Goal: Find specific page/section: Find specific page/section

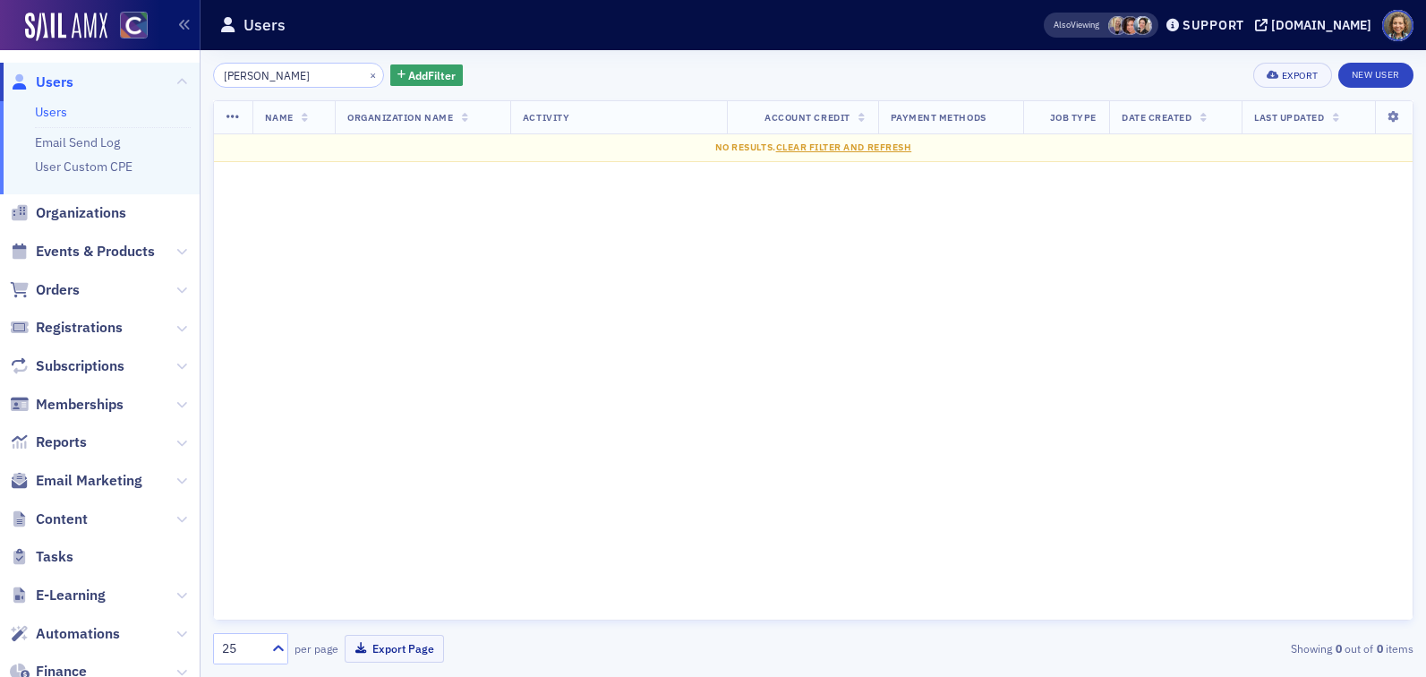
click at [266, 76] on input "[PERSON_NAME]" at bounding box center [298, 75] width 171 height 25
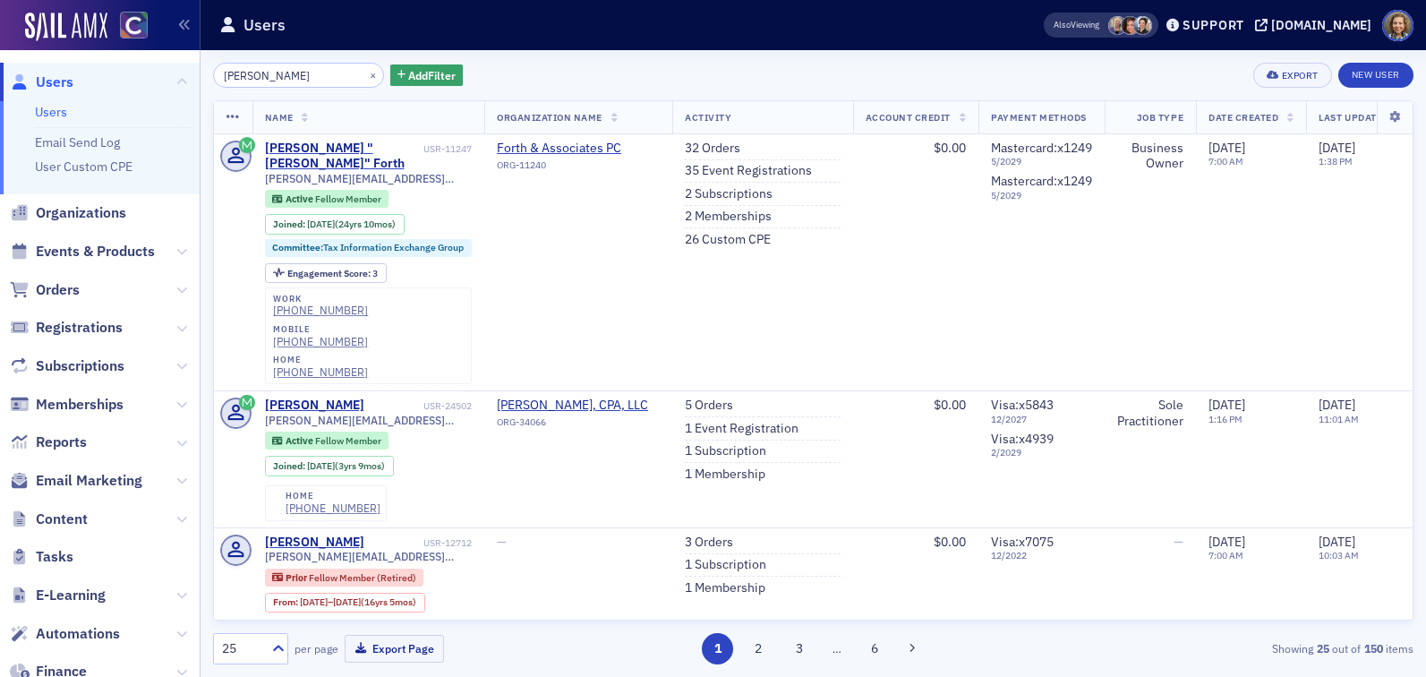
type input "[PERSON_NAME]"
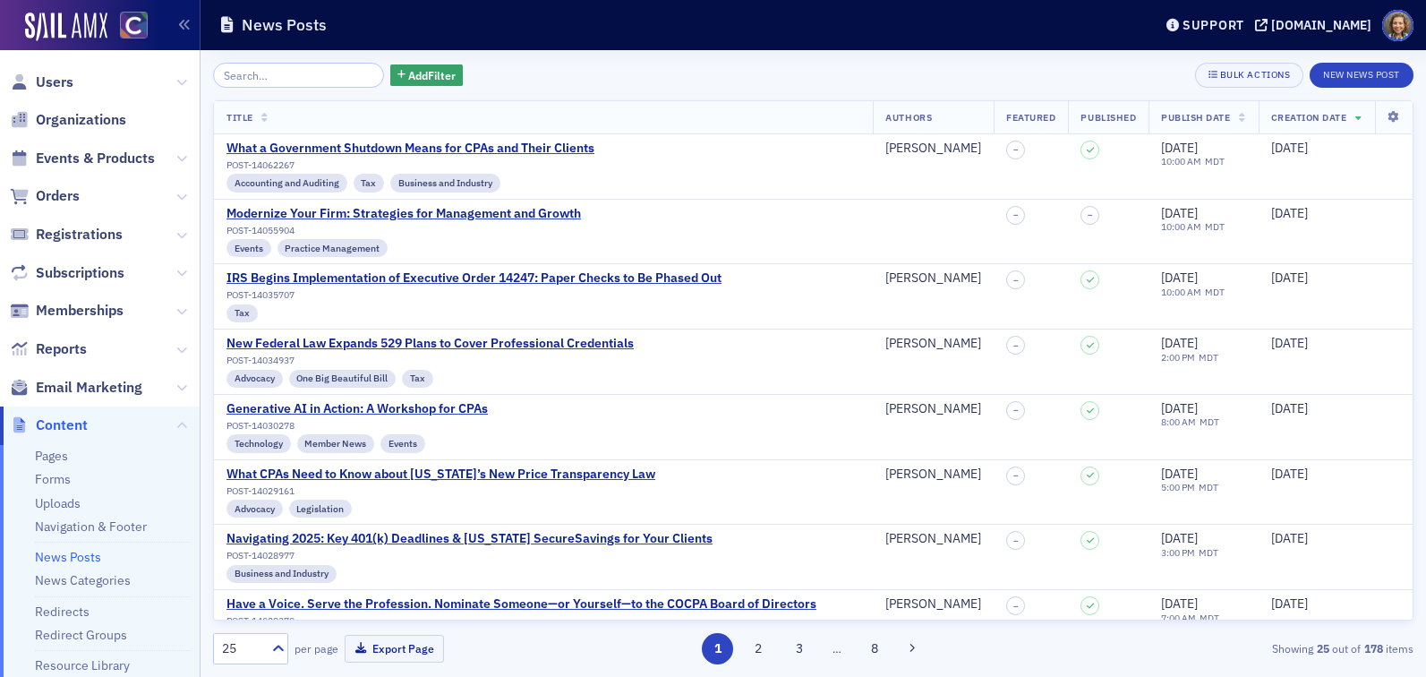
scroll to position [703, 0]
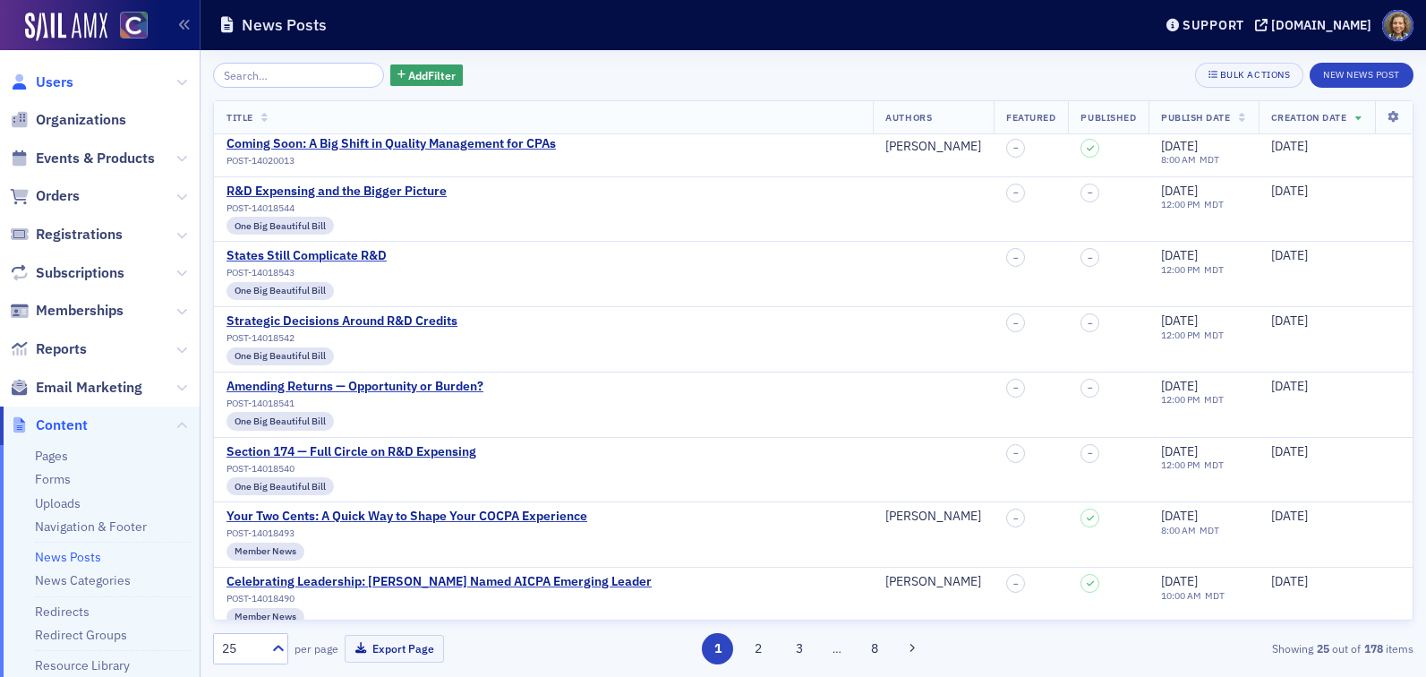
click at [52, 78] on span "Users" at bounding box center [55, 83] width 38 height 20
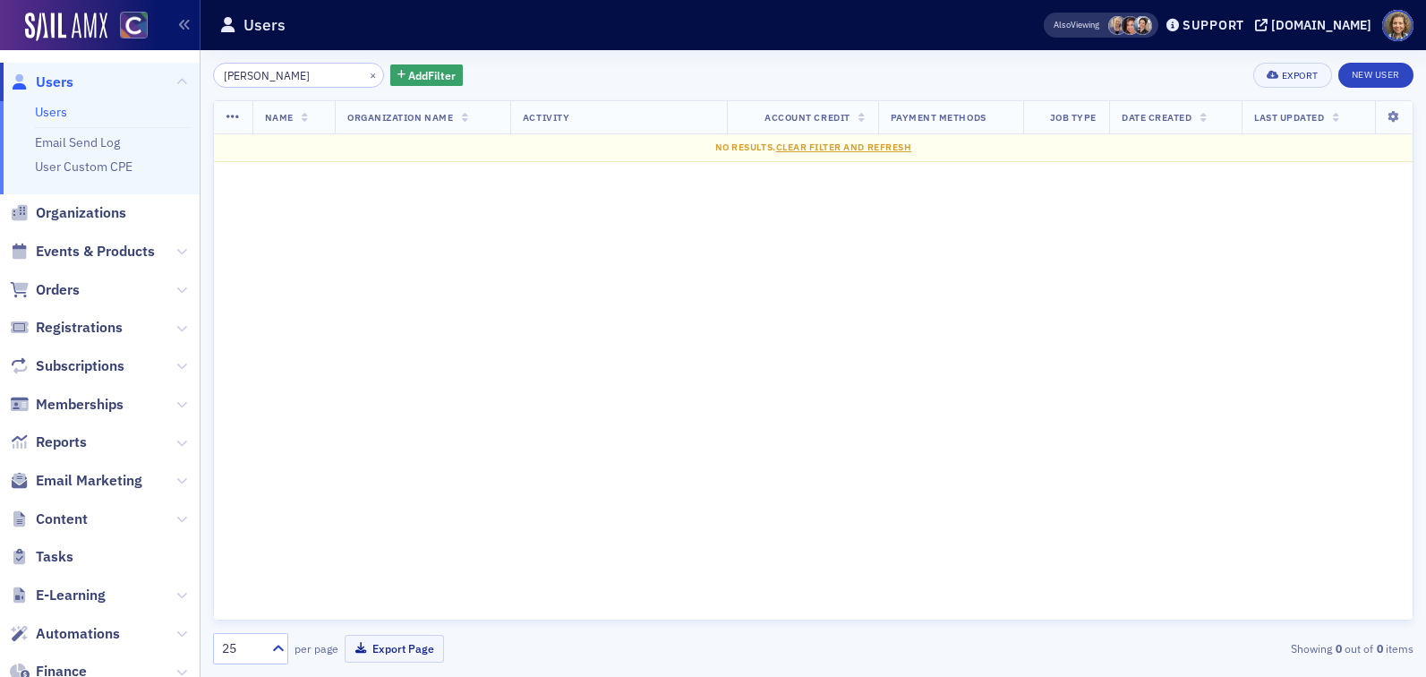
click at [280, 75] on input "Jennifer Farnsworth" at bounding box center [298, 75] width 171 height 25
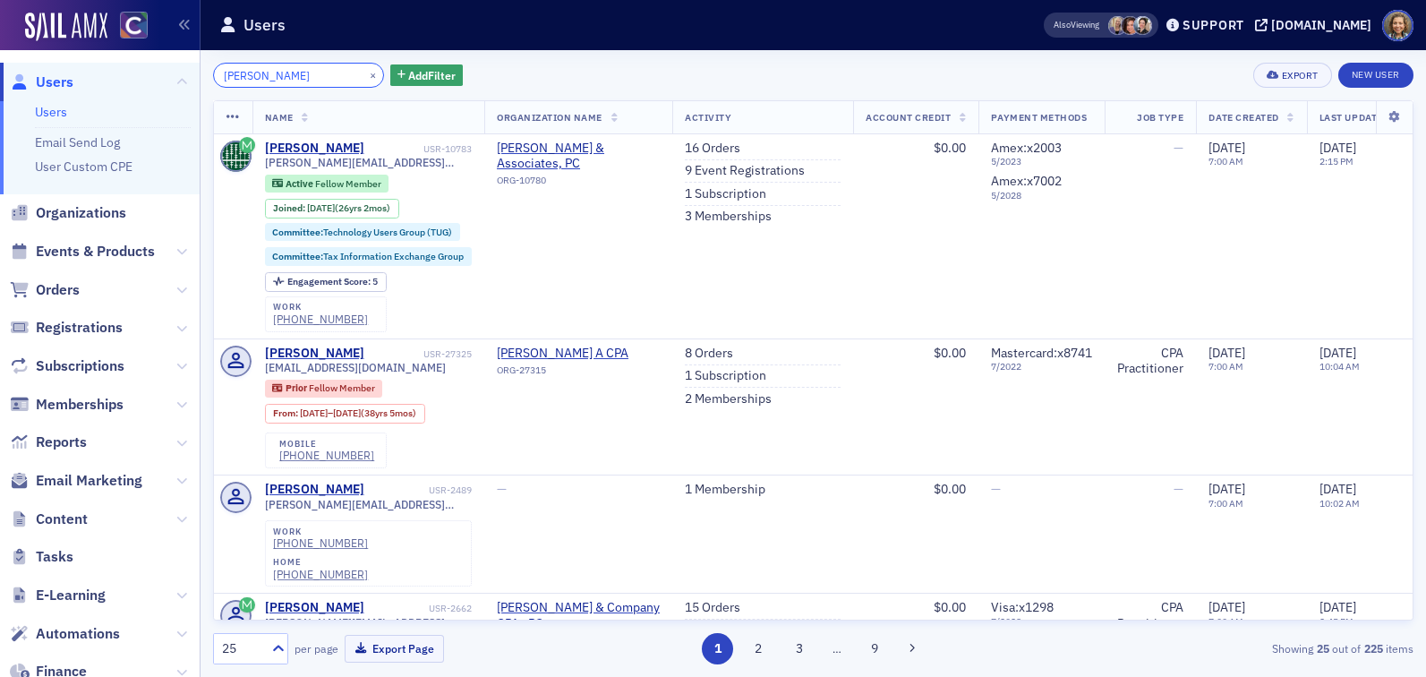
drag, startPoint x: 338, startPoint y: 76, endPoint x: 147, endPoint y: 49, distance: 193.4
click at [148, 52] on div "Users Users Email Send Log User Custom CPE Organizations Events & Products Orde…" at bounding box center [713, 338] width 1426 height 677
paste input "Mark Siegel"
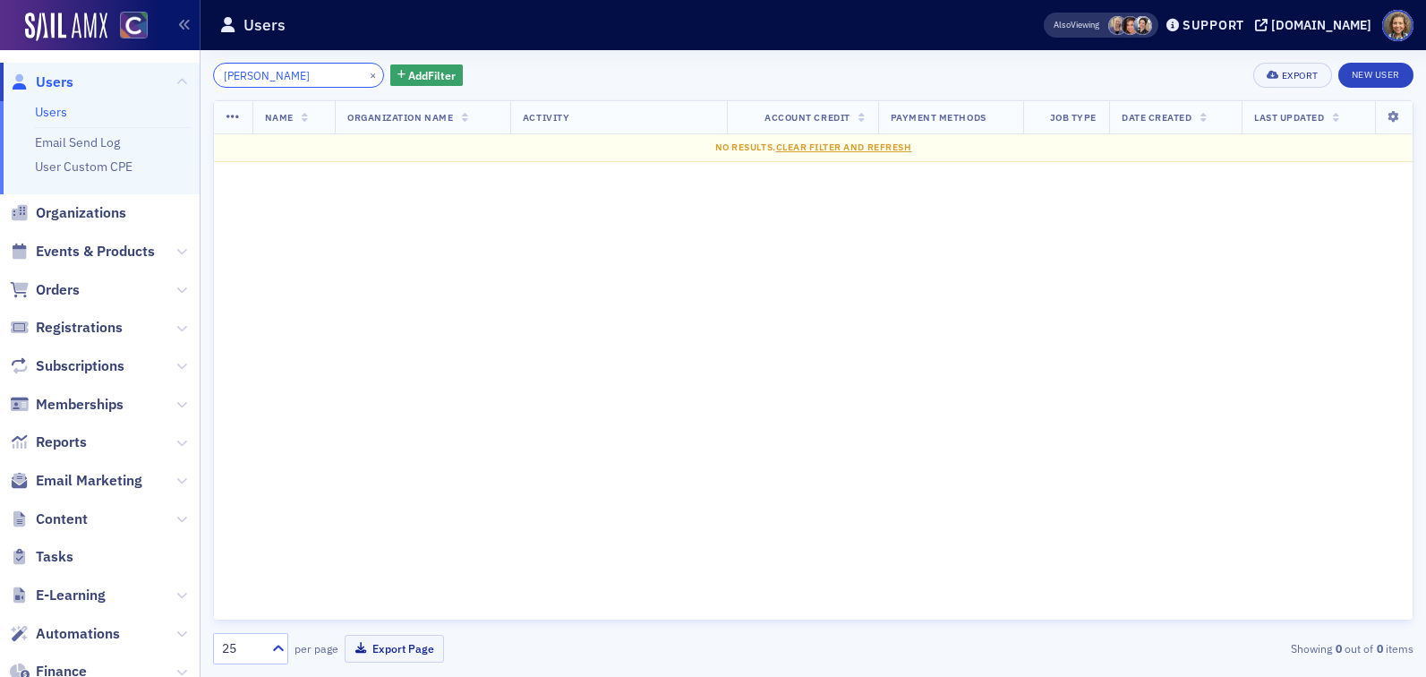
click at [255, 73] on input "Mark Siegel" at bounding box center [298, 75] width 171 height 25
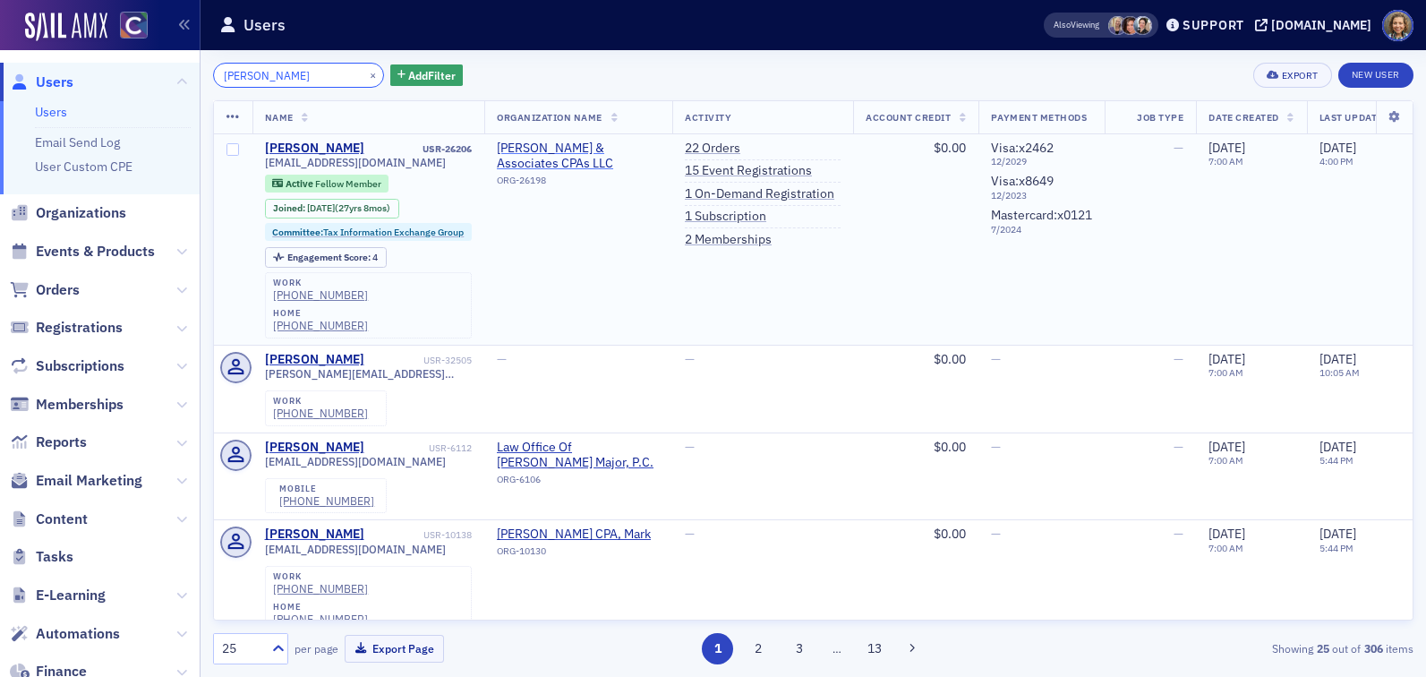
type input "Mark Siegel"
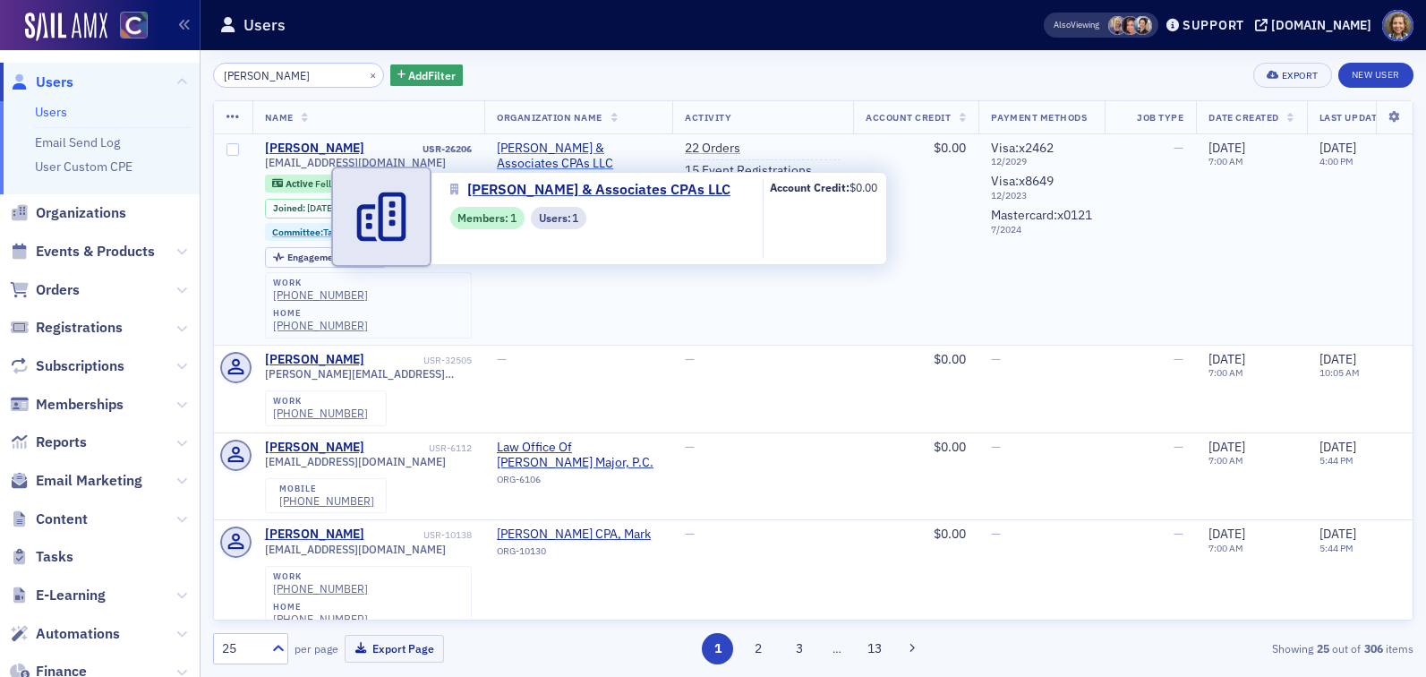
click at [596, 149] on span "Siegel & Associates CPAs LLC" at bounding box center [578, 156] width 163 height 31
select select "US"
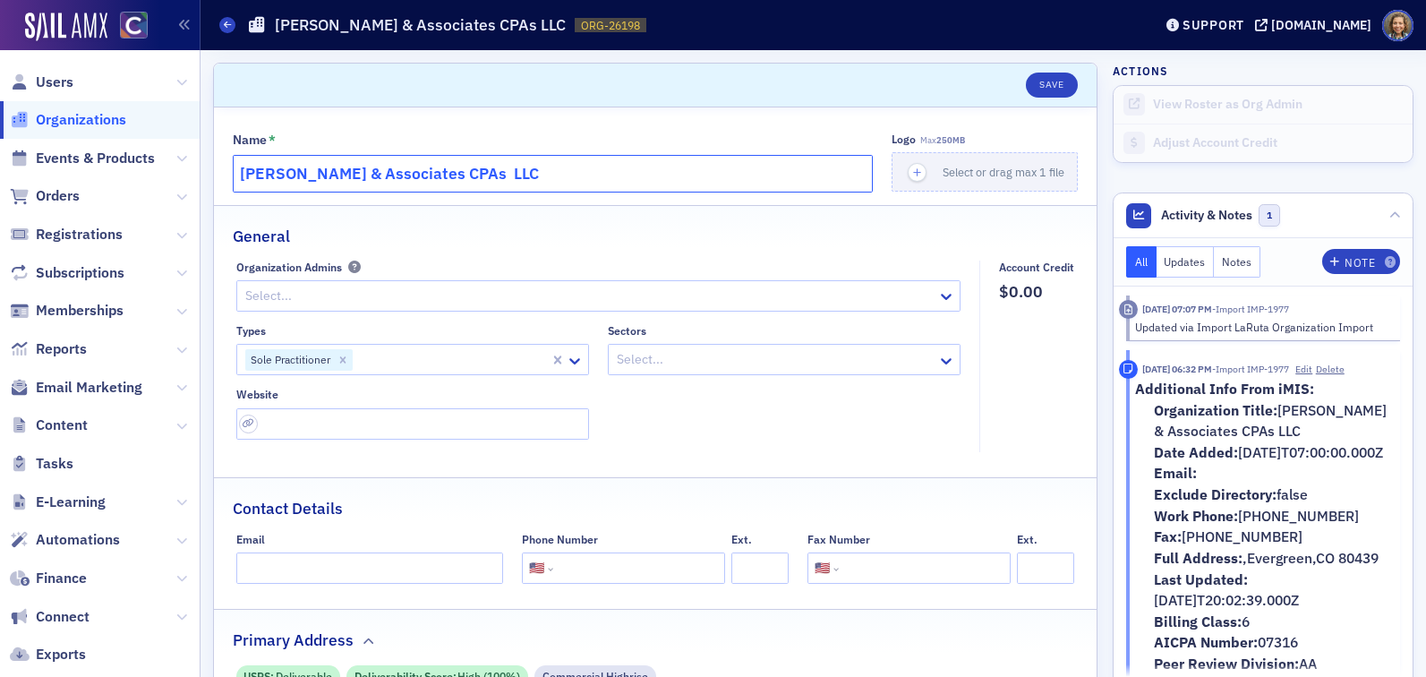
drag, startPoint x: 508, startPoint y: 173, endPoint x: 147, endPoint y: 126, distance: 363.8
click at [147, 126] on div "Users Organizations Events & Products Orders Registrations Subscriptions Member…" at bounding box center [713, 338] width 1426 height 677
click at [55, 91] on span "Users" at bounding box center [100, 82] width 200 height 38
click at [55, 85] on span "Users" at bounding box center [55, 83] width 38 height 20
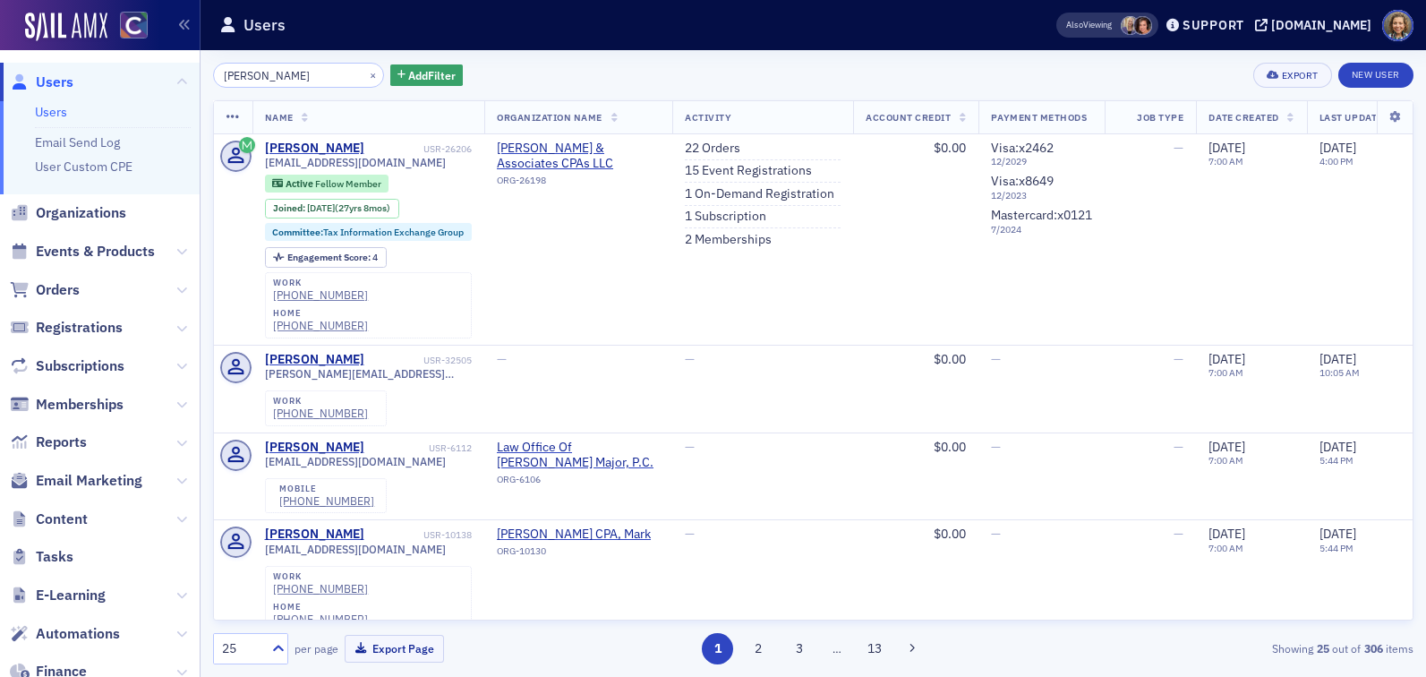
drag, startPoint x: 295, startPoint y: 73, endPoint x: 124, endPoint y: 52, distance: 171.4
click at [124, 54] on div "Users Users Email Send Log User Custom CPE Organizations Events & Products Orde…" at bounding box center [713, 338] width 1426 height 677
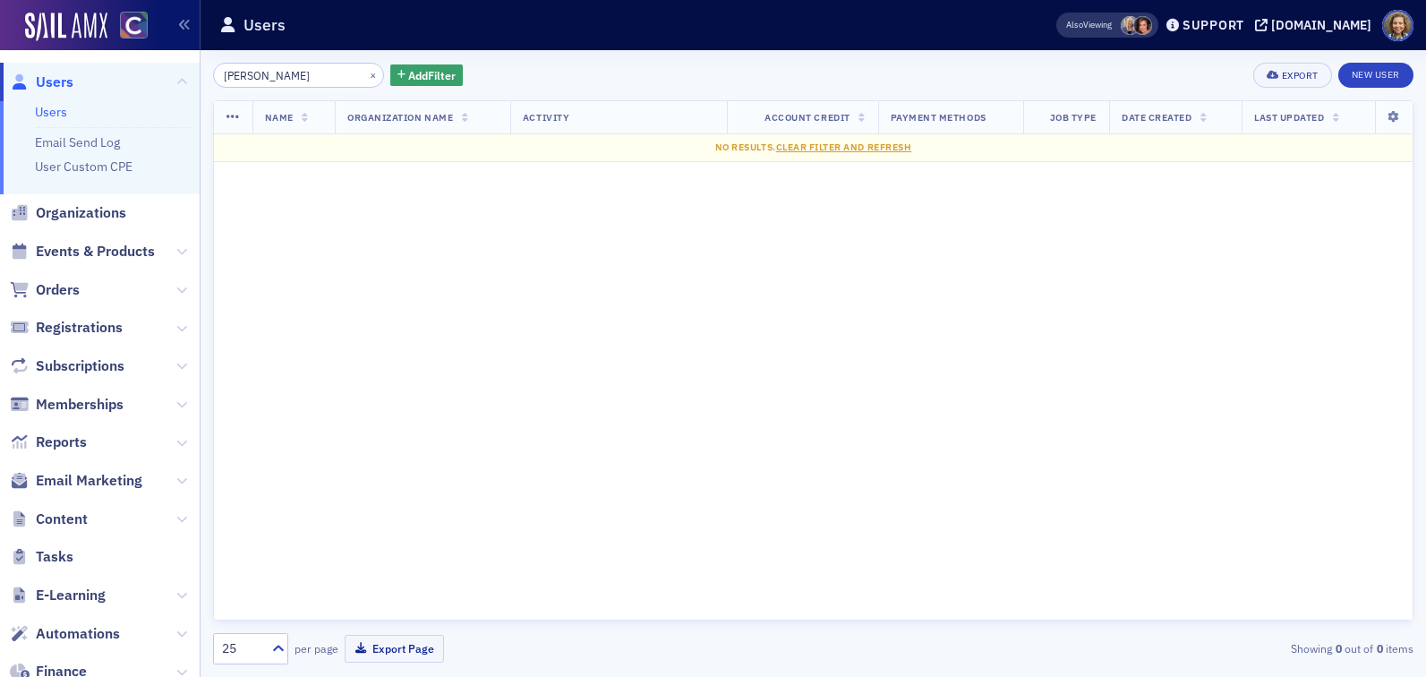
click at [265, 74] on input "Miranda Halsband" at bounding box center [298, 75] width 171 height 25
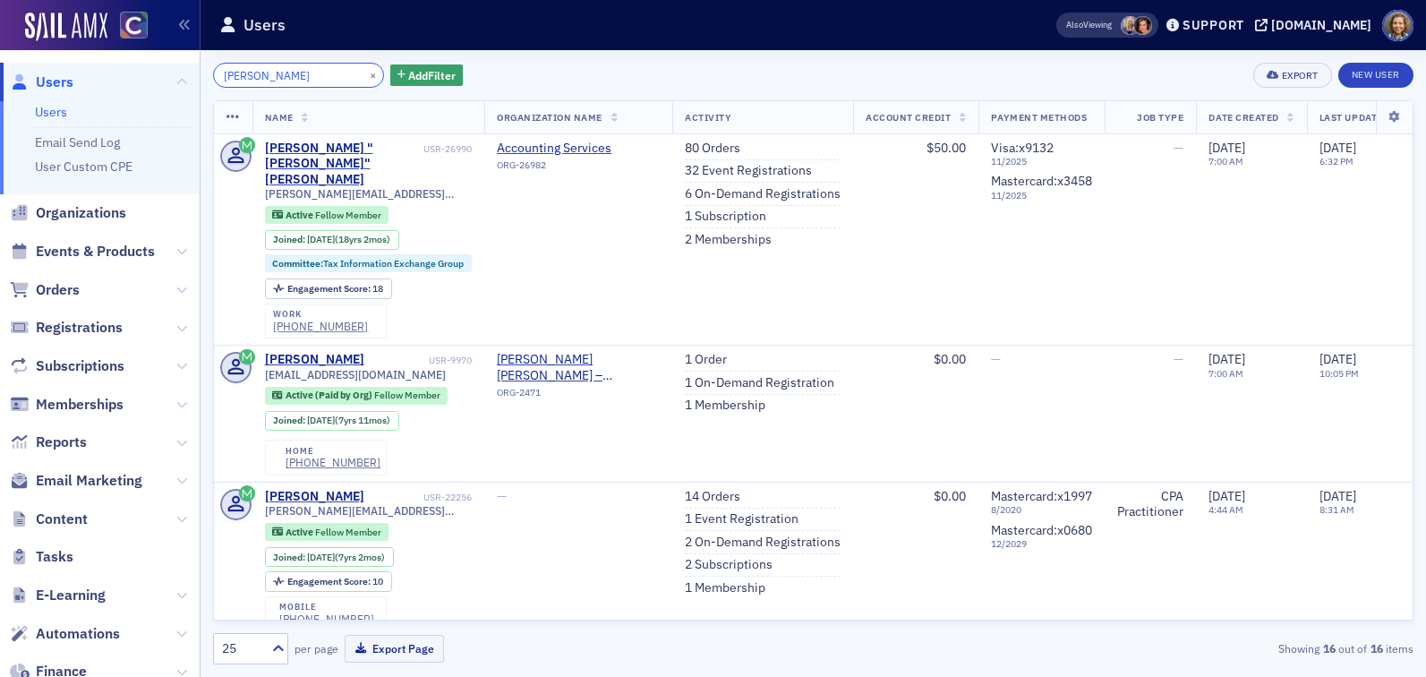
drag, startPoint x: 331, startPoint y: 72, endPoint x: 126, endPoint y: 64, distance: 205.2
click at [126, 64] on div "Users Users Email Send Log User Custom CPE Organizations Events & Products Orde…" at bounding box center [713, 338] width 1426 height 677
paste input "Sabrina Crone"
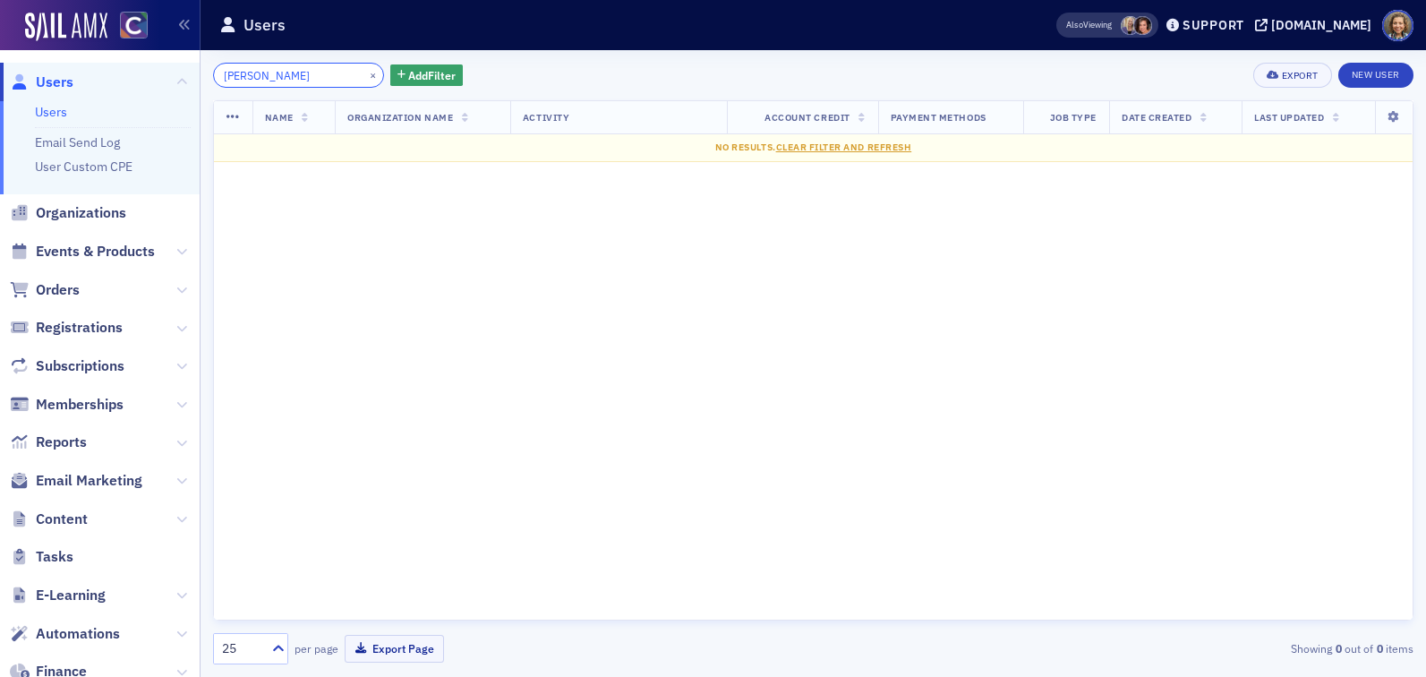
drag, startPoint x: 264, startPoint y: 74, endPoint x: 253, endPoint y: 71, distance: 11.3
click at [264, 74] on input "Sabrina Crone" at bounding box center [298, 75] width 171 height 25
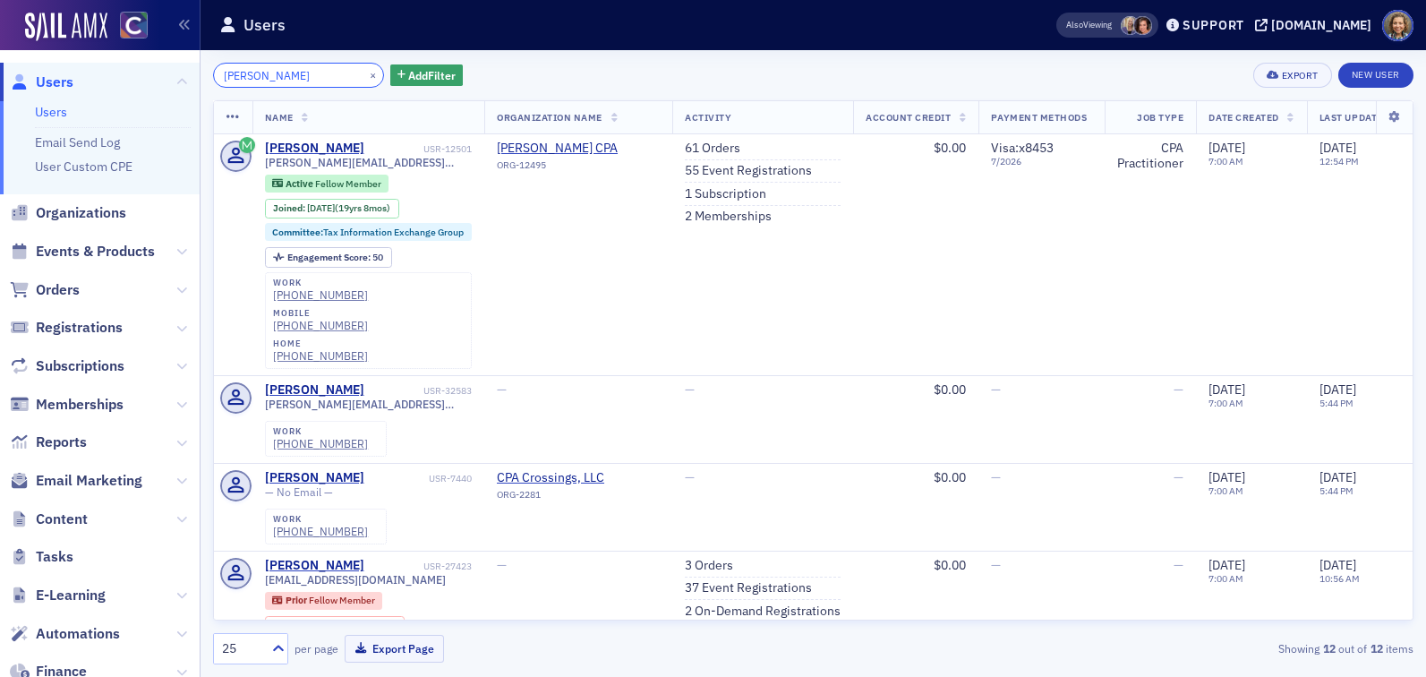
drag, startPoint x: 312, startPoint y: 81, endPoint x: 69, endPoint y: 61, distance: 244.3
click at [69, 61] on div "Users Users Email Send Log User Custom CPE Organizations Events & Products Orde…" at bounding box center [713, 338] width 1426 height 677
paste input "helley Gundrey"
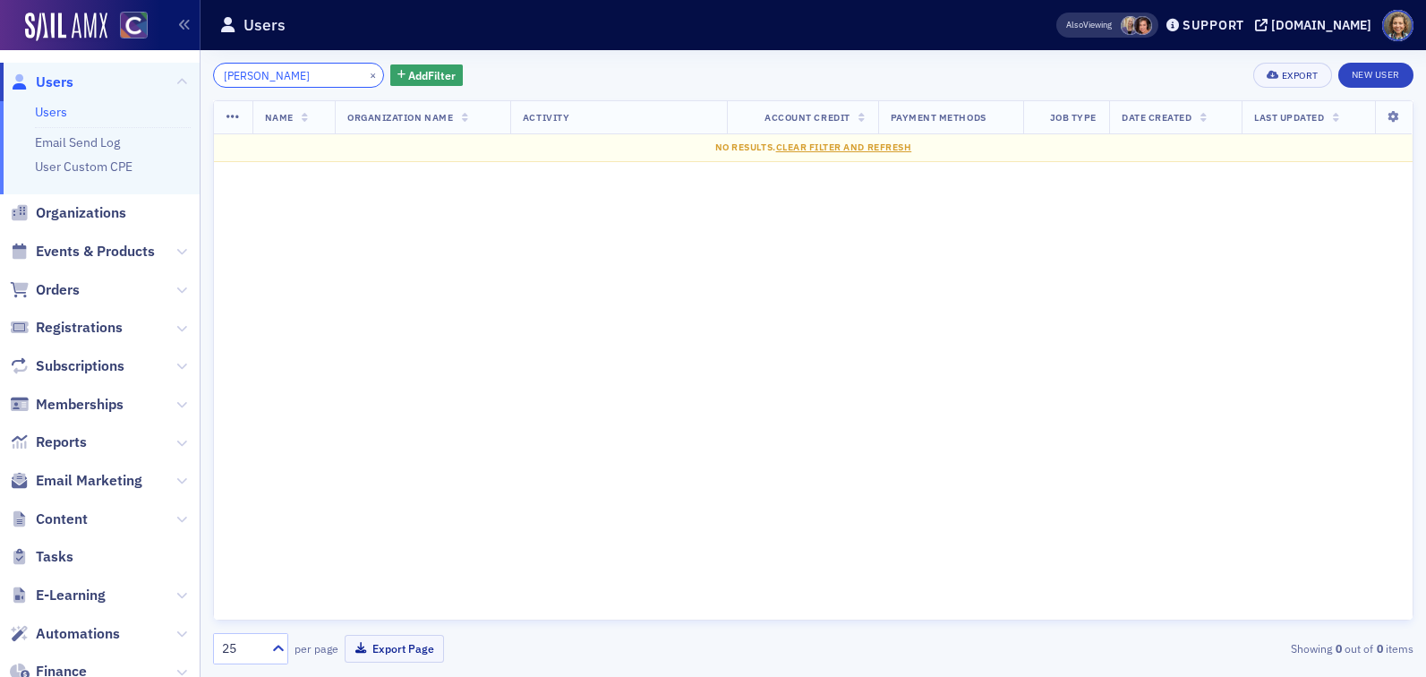
click at [264, 73] on input "Shelley Gundrey" at bounding box center [298, 75] width 171 height 25
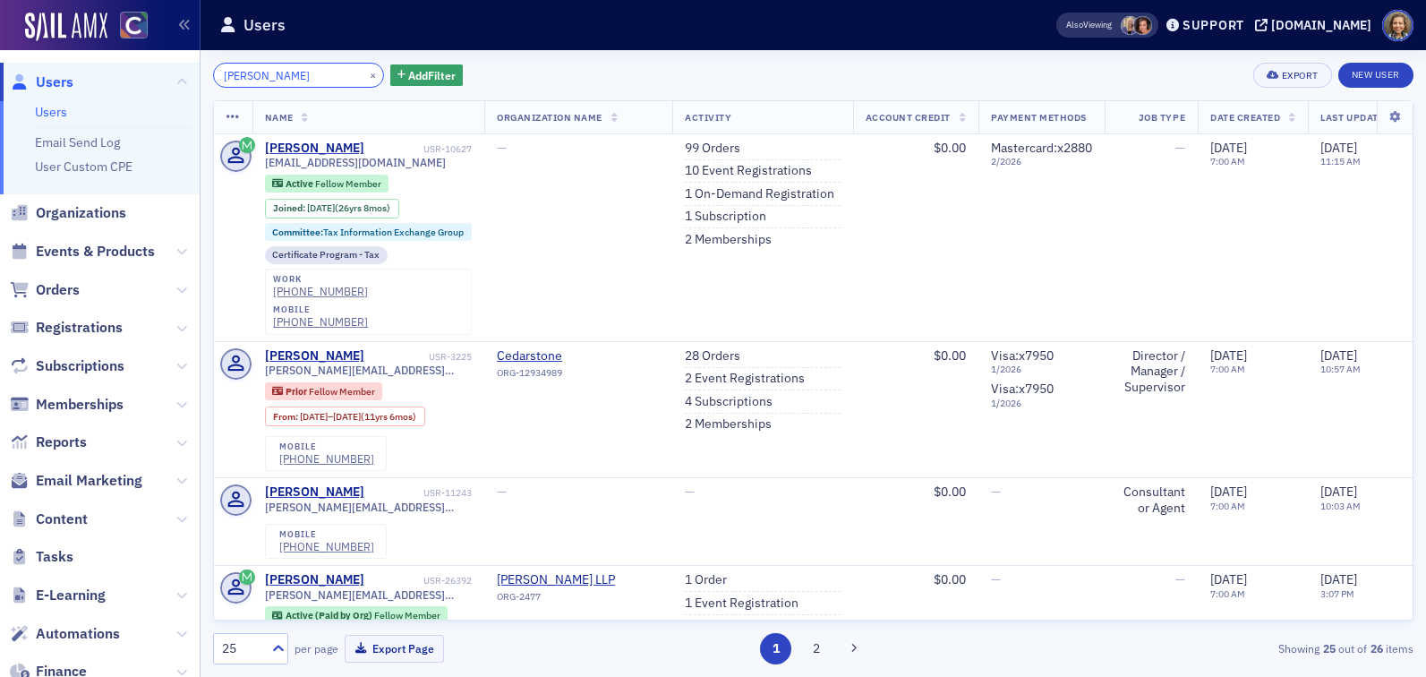
drag, startPoint x: 321, startPoint y: 74, endPoint x: 86, endPoint y: 46, distance: 237.2
click at [85, 47] on div "Users Users Email Send Log User Custom CPE Organizations Events & Products Orde…" at bounding box center [713, 338] width 1426 height 677
paste input "usan Fallander"
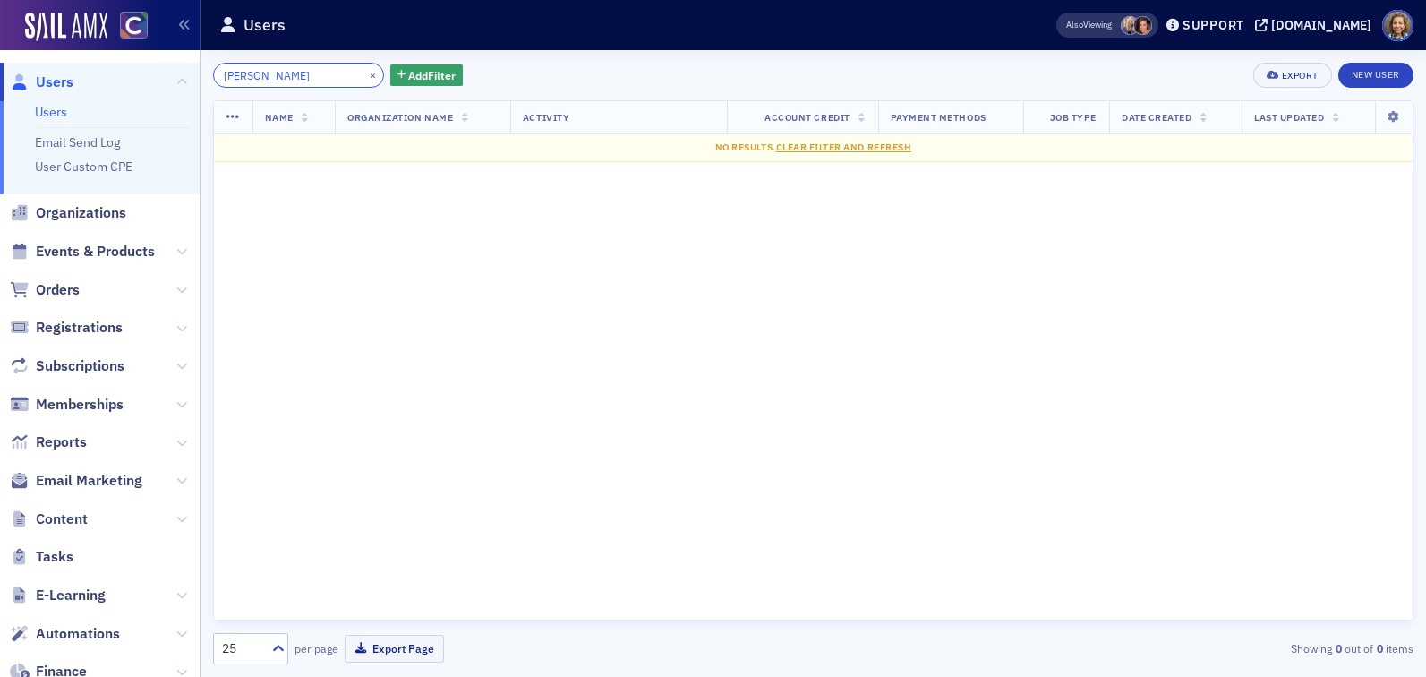
click at [264, 73] on input "Susan Fallander" at bounding box center [298, 75] width 171 height 25
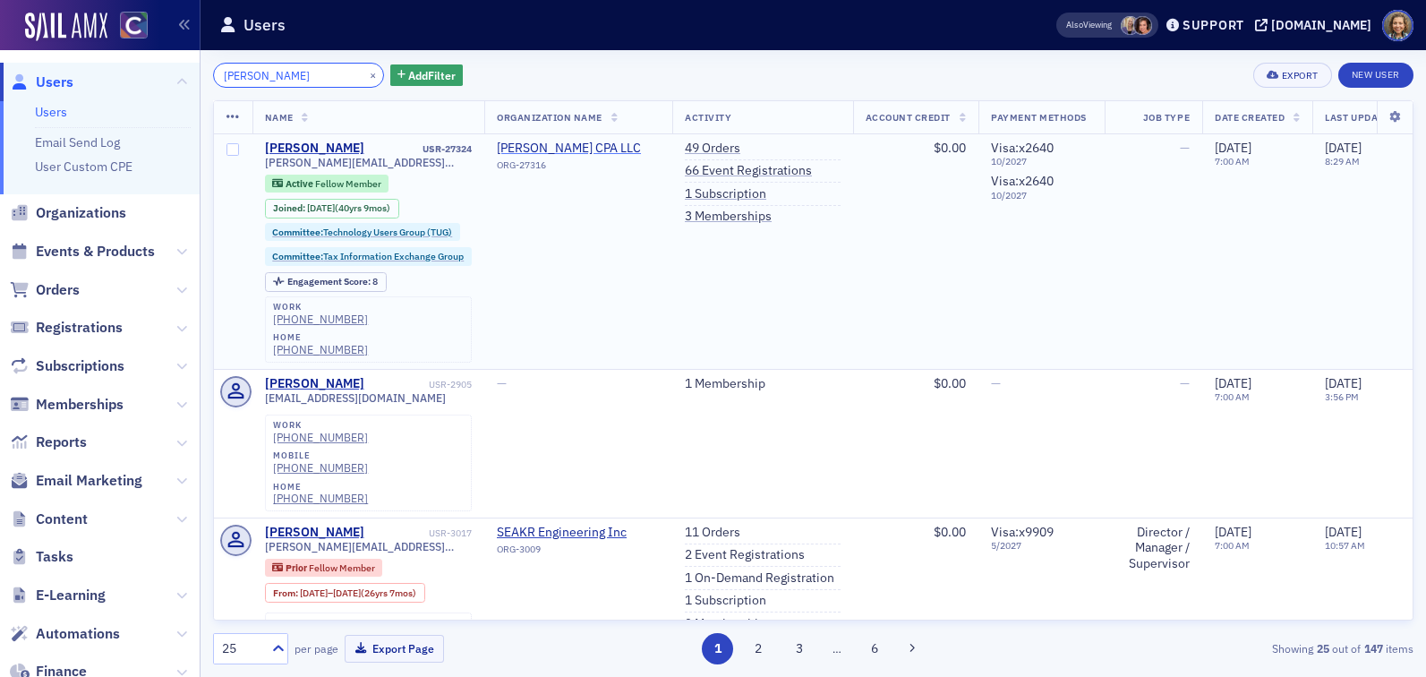
type input "Susan Fallander"
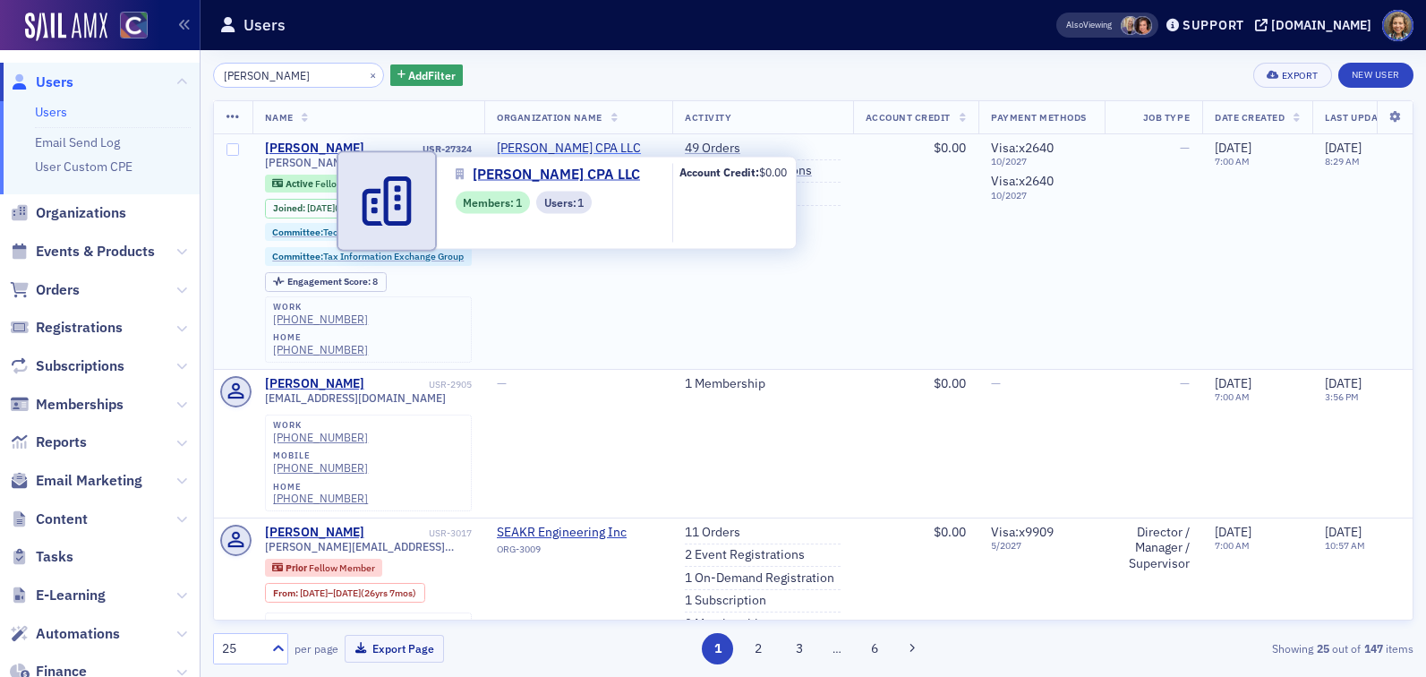
click at [610, 144] on span "Fallander, Susan R CPA LLC" at bounding box center [578, 149] width 163 height 16
select select "US"
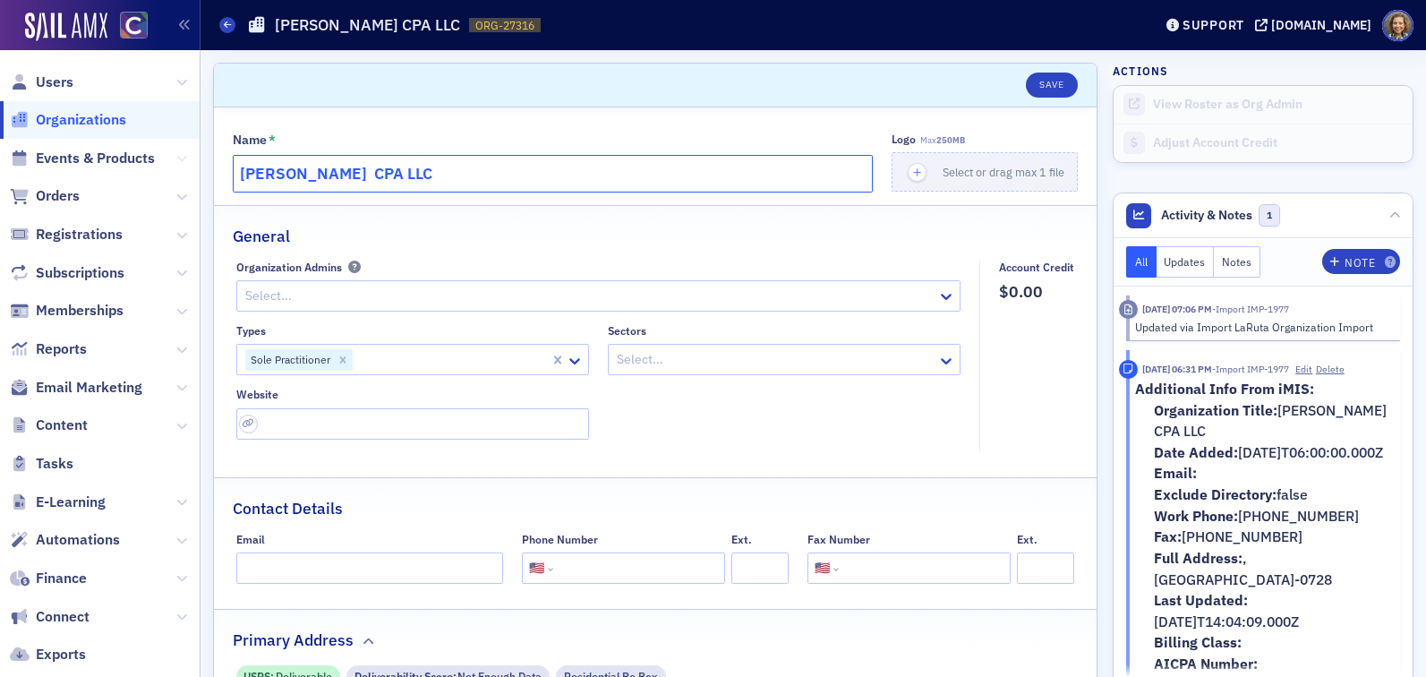
drag, startPoint x: 521, startPoint y: 167, endPoint x: 178, endPoint y: 153, distance: 343.1
click at [178, 154] on div "Users Organizations Events & Products Orders Registrations Subscriptions Member…" at bounding box center [713, 338] width 1426 height 677
click at [59, 82] on span "Users" at bounding box center [55, 83] width 38 height 20
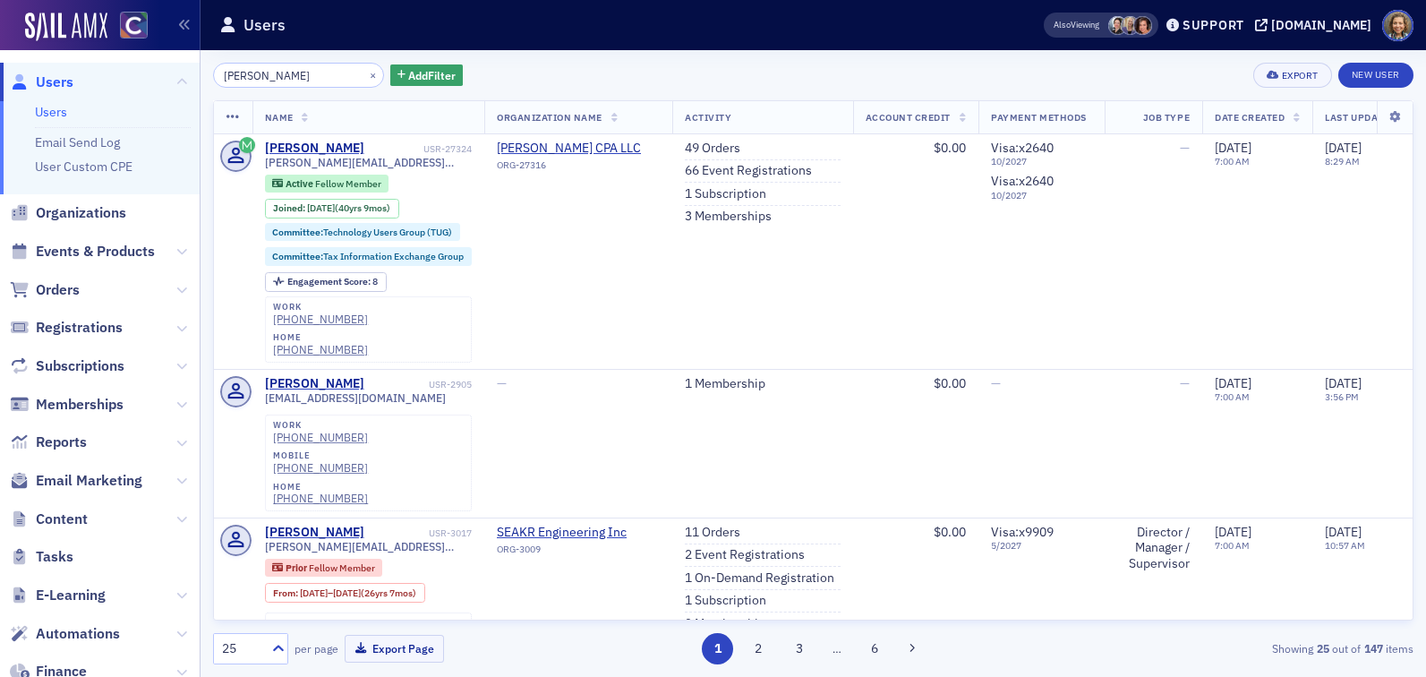
drag, startPoint x: 309, startPoint y: 75, endPoint x: 109, endPoint y: 59, distance: 200.3
click at [110, 59] on div "Users Users Email Send Log User Custom CPE Organizations Events & Products Orde…" at bounding box center [713, 338] width 1426 height 677
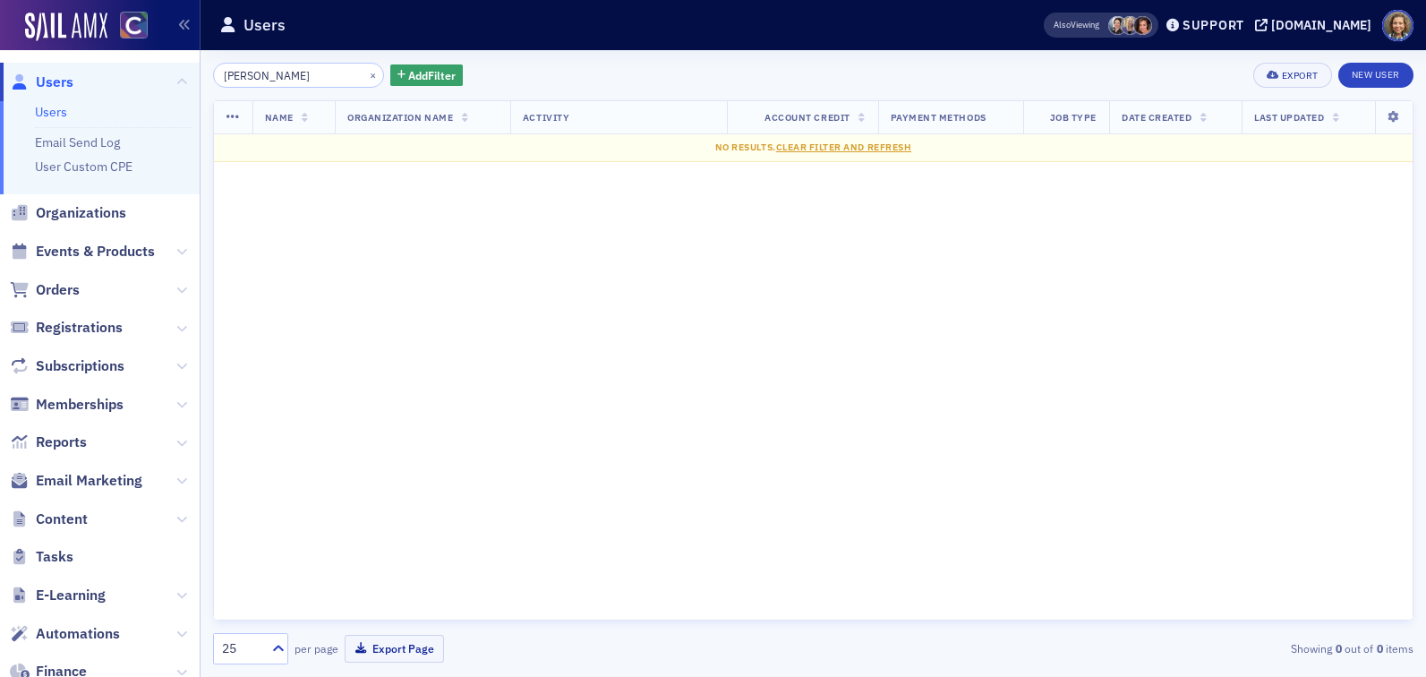
click at [265, 75] on input "Tamara Bronson" at bounding box center [298, 75] width 171 height 25
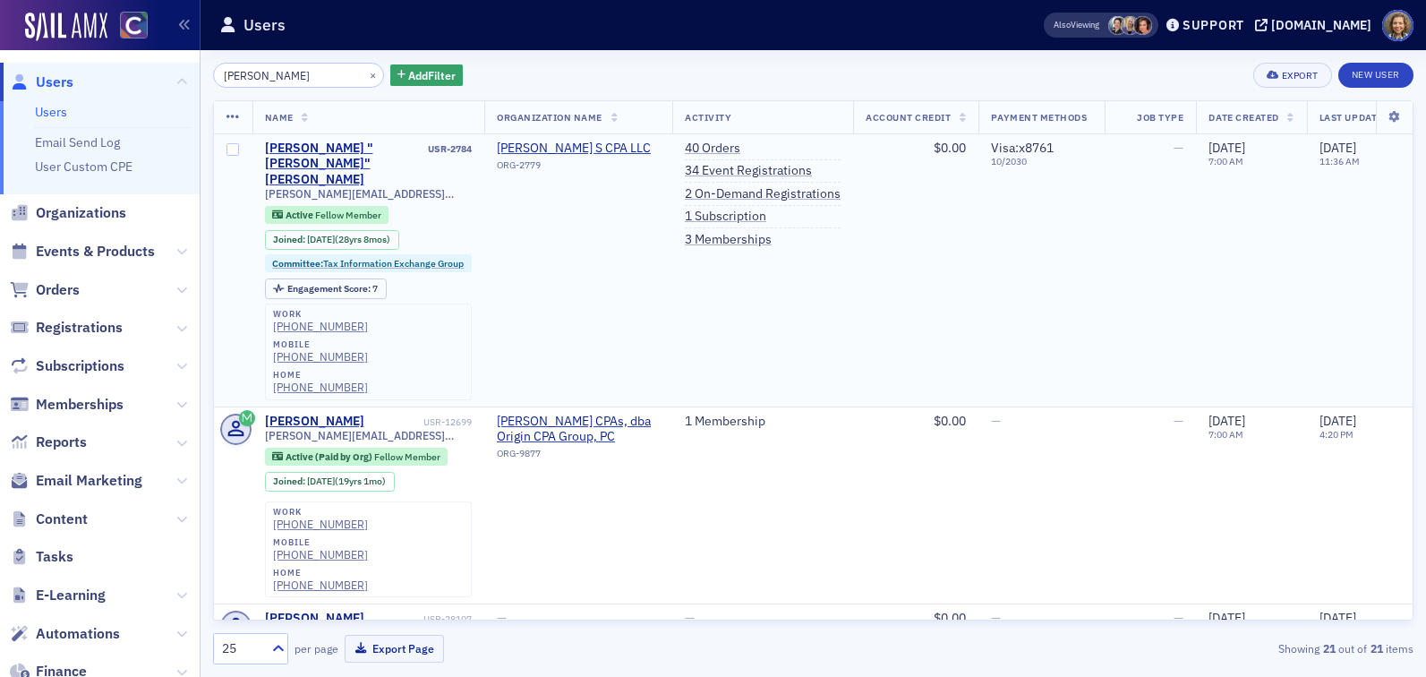
type input "Tamara Bronson"
click at [604, 139] on td "Bronson Tamara S CPA LLC ORG-2779" at bounding box center [578, 270] width 188 height 272
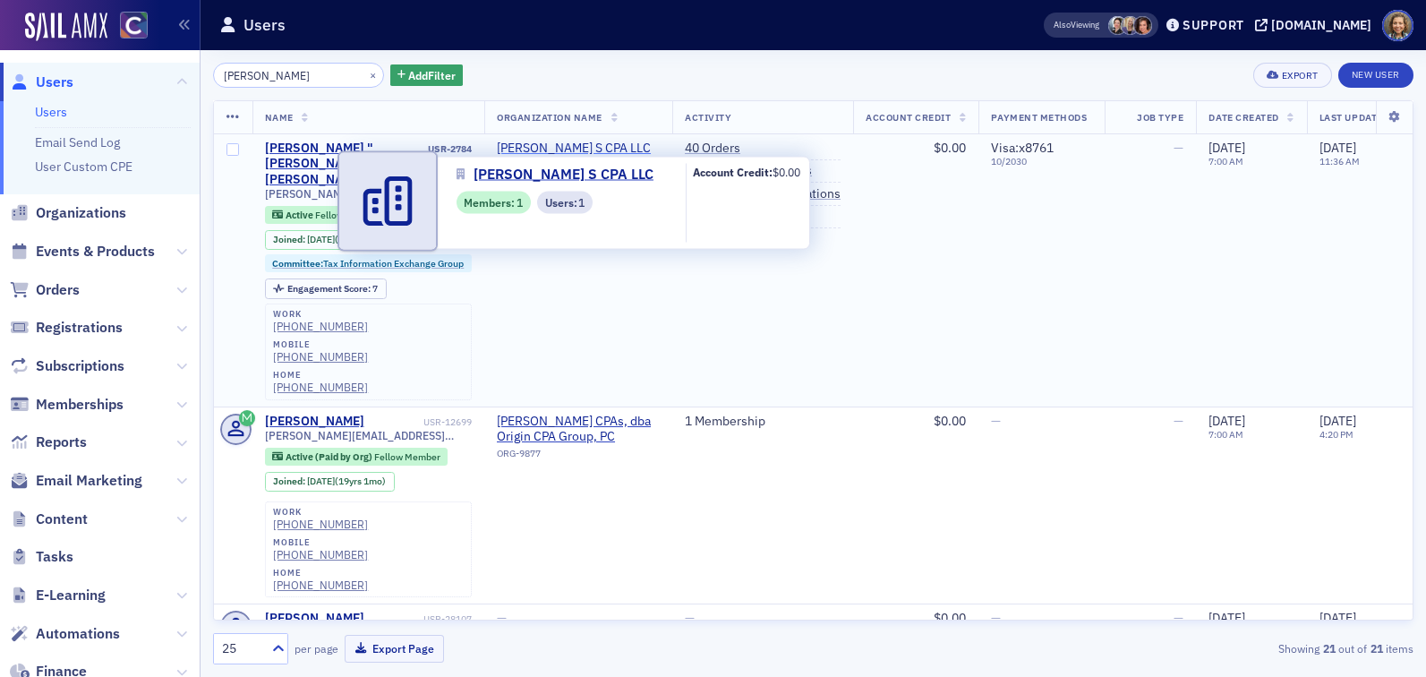
click at [609, 145] on span "Bronson Tamara S CPA LLC" at bounding box center [578, 149] width 163 height 16
select select "US"
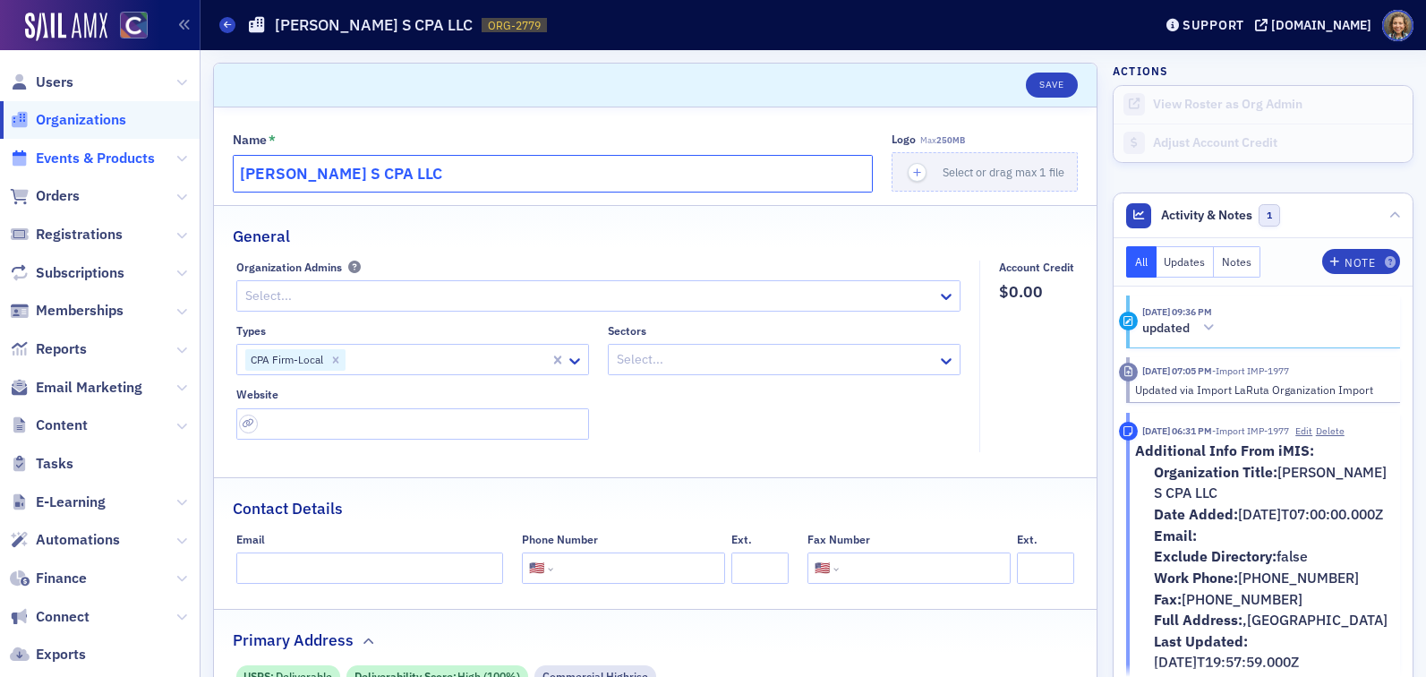
drag, startPoint x: 500, startPoint y: 175, endPoint x: 138, endPoint y: 156, distance: 362.2
click at [138, 156] on div "Users Organizations Events & Products Orders Registrations Subscriptions Member…" at bounding box center [713, 338] width 1426 height 677
click at [55, 84] on span "Users" at bounding box center [55, 83] width 38 height 20
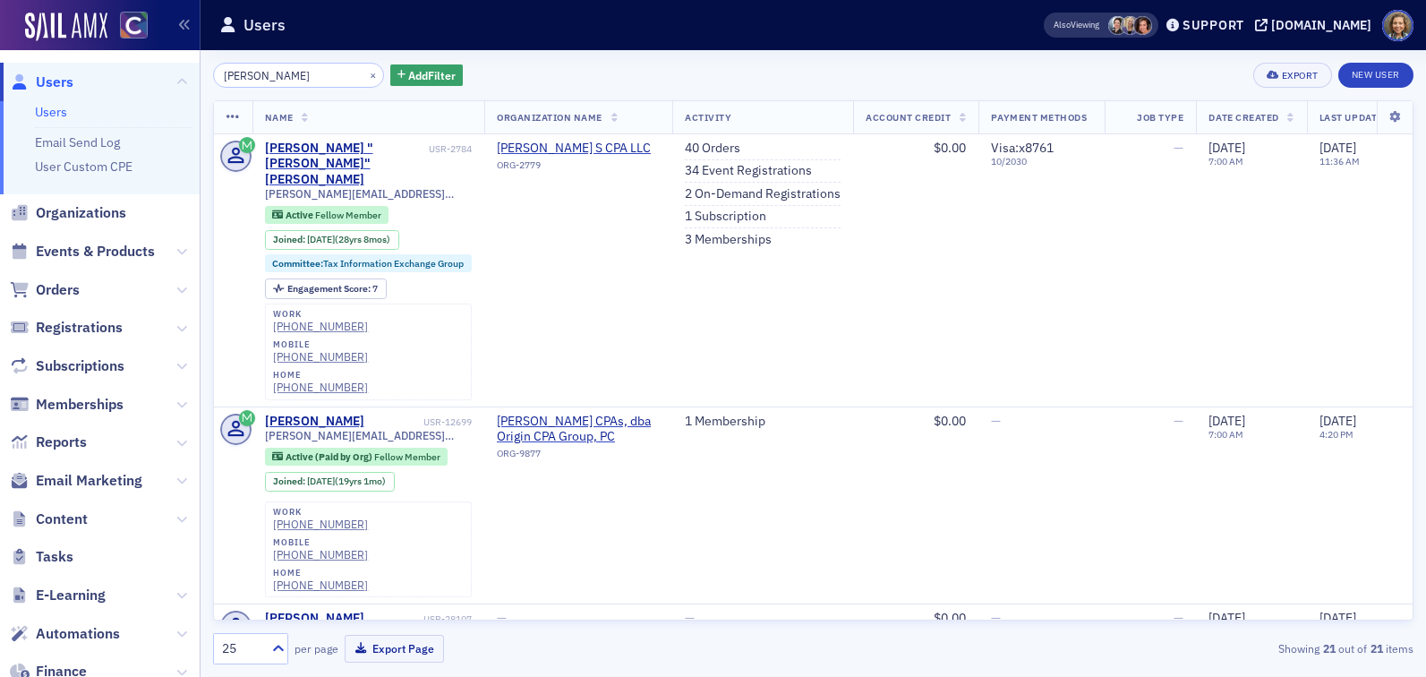
drag, startPoint x: 312, startPoint y: 79, endPoint x: 157, endPoint y: 54, distance: 157.8
click at [158, 55] on div "Users Users Email Send Log User Custom CPE Organizations Events & Products Orde…" at bounding box center [713, 338] width 1426 height 677
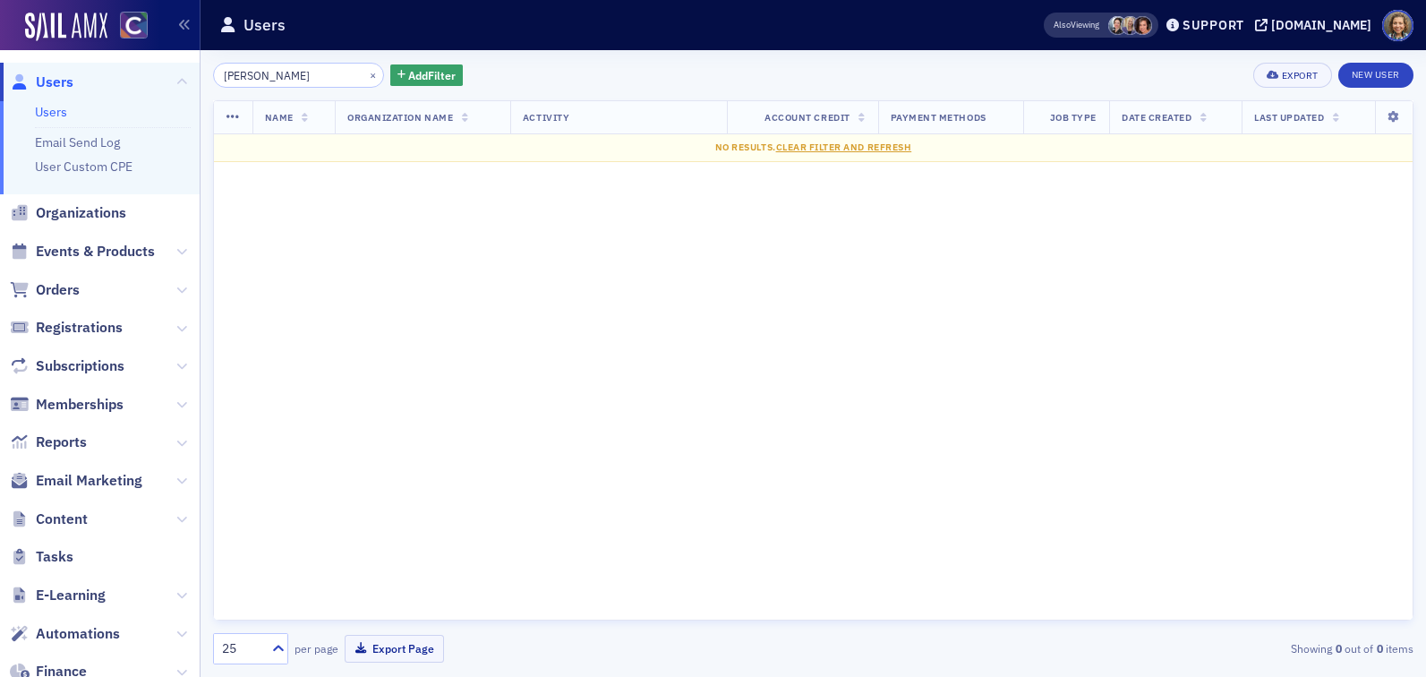
click at [261, 77] on input "Aaron Coffeen" at bounding box center [298, 75] width 171 height 25
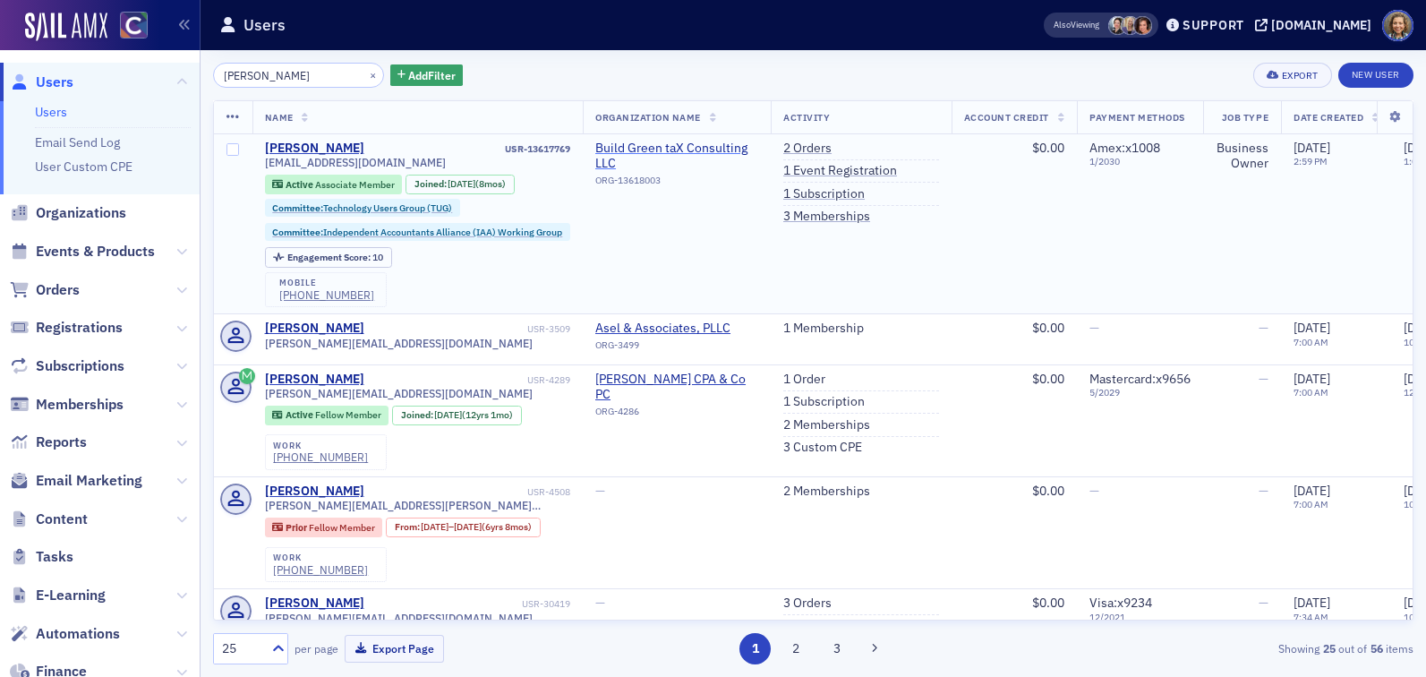
type input "Aaron Coffeen"
click at [696, 141] on span "Build Green taX Consulting LLC" at bounding box center [676, 156] width 163 height 31
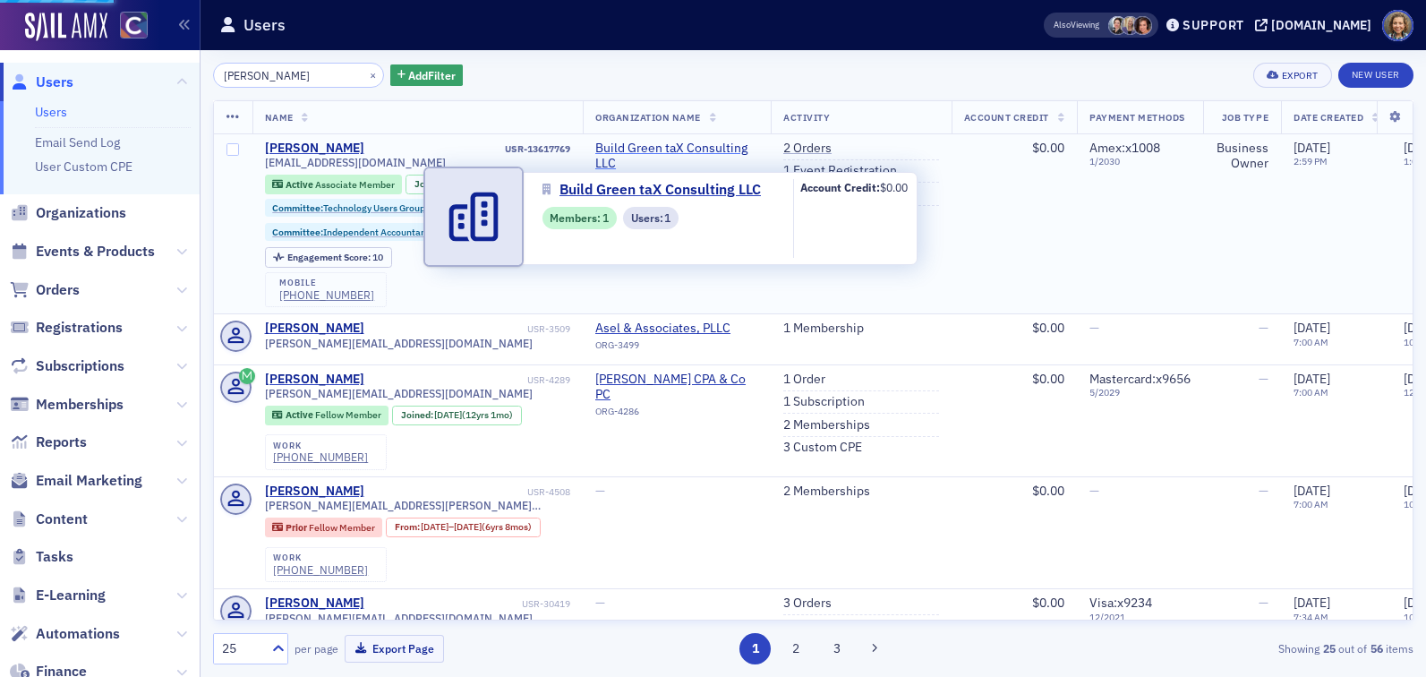
select select "US"
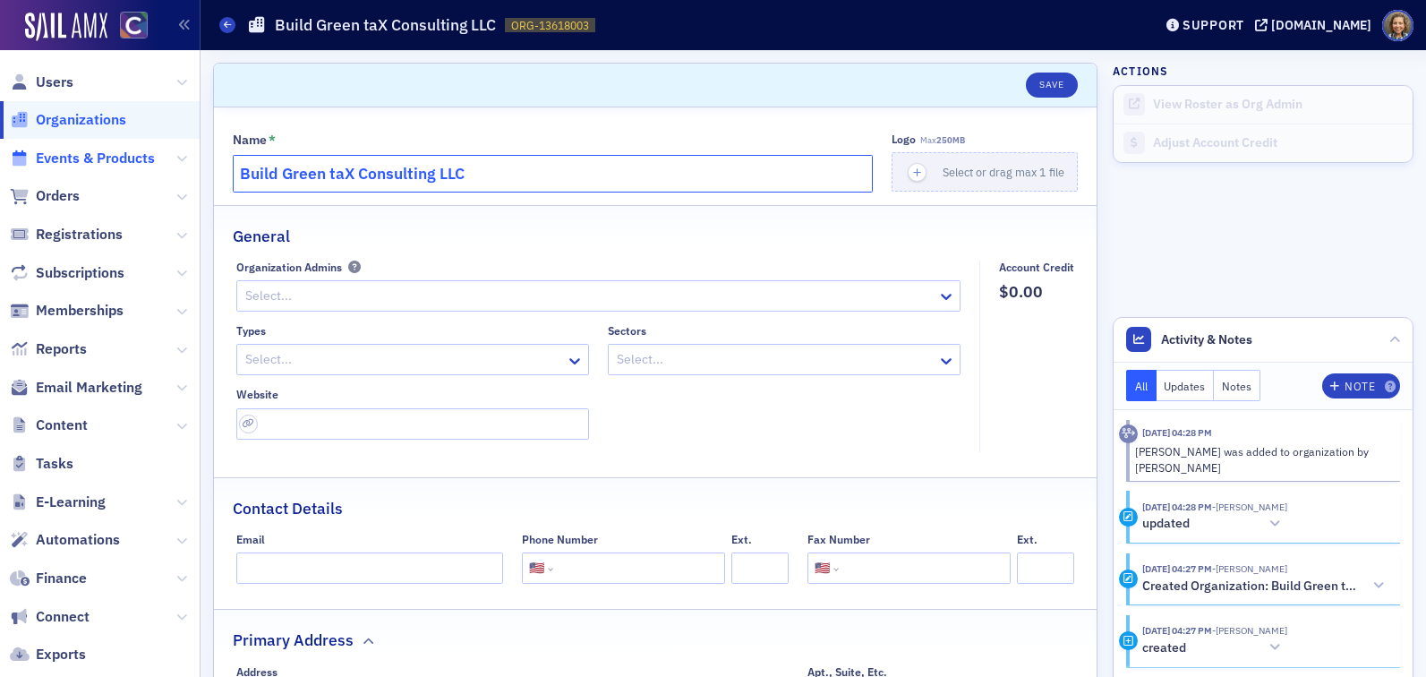
drag, startPoint x: 524, startPoint y: 171, endPoint x: 61, endPoint y: 164, distance: 462.9
click at [59, 166] on div "Users Organizations Events & Products Orders Registrations Subscriptions Member…" at bounding box center [713, 338] width 1426 height 677
click at [59, 73] on span "Users" at bounding box center [55, 83] width 38 height 20
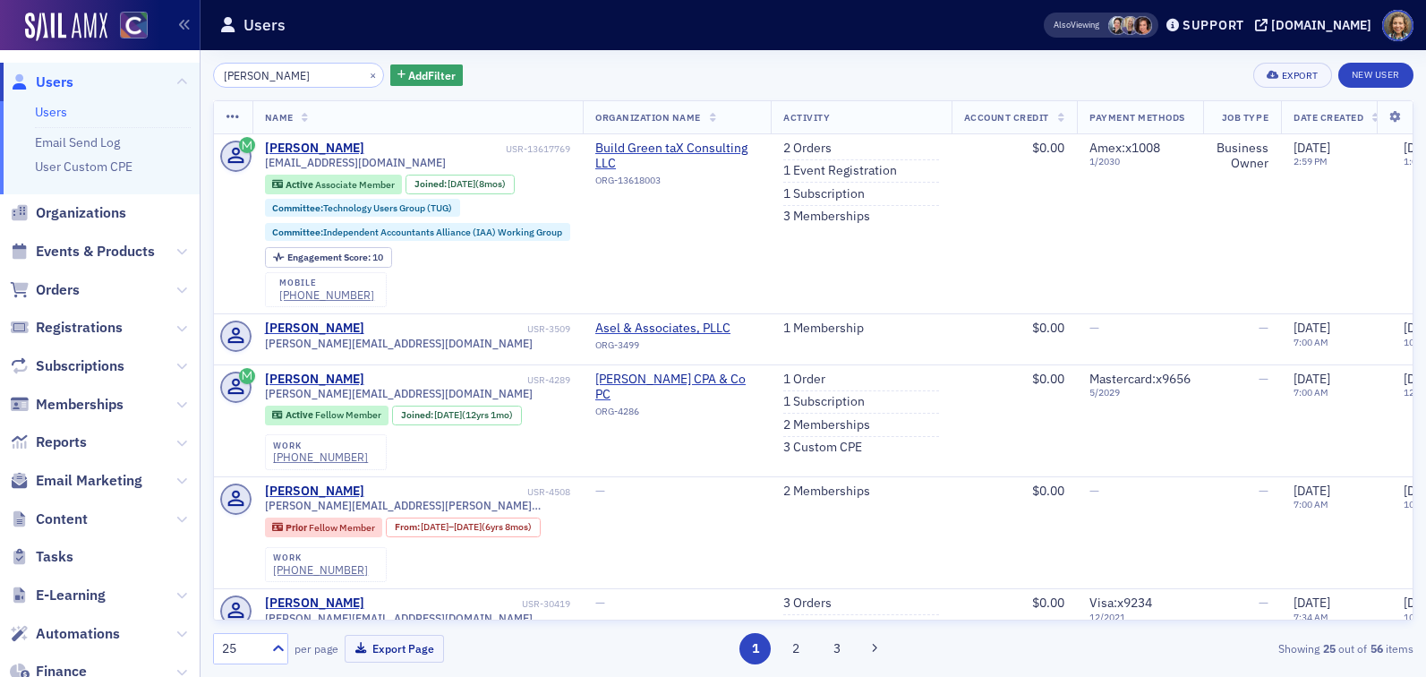
drag, startPoint x: 314, startPoint y: 74, endPoint x: 133, endPoint y: 58, distance: 181.5
click at [133, 59] on div "Users Users Email Send Log User Custom CPE Organizations Events & Products Orde…" at bounding box center [713, 338] width 1426 height 677
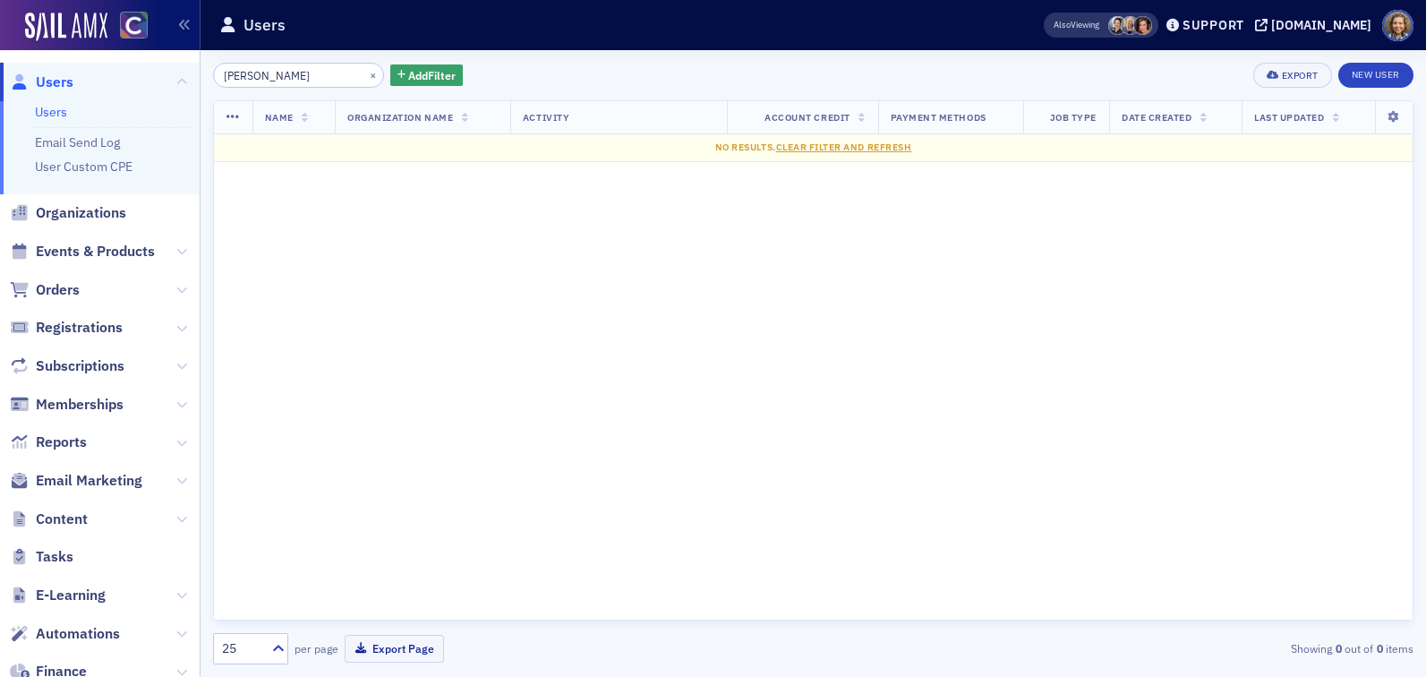
click at [266, 76] on input "Ariana Klooster" at bounding box center [298, 75] width 171 height 25
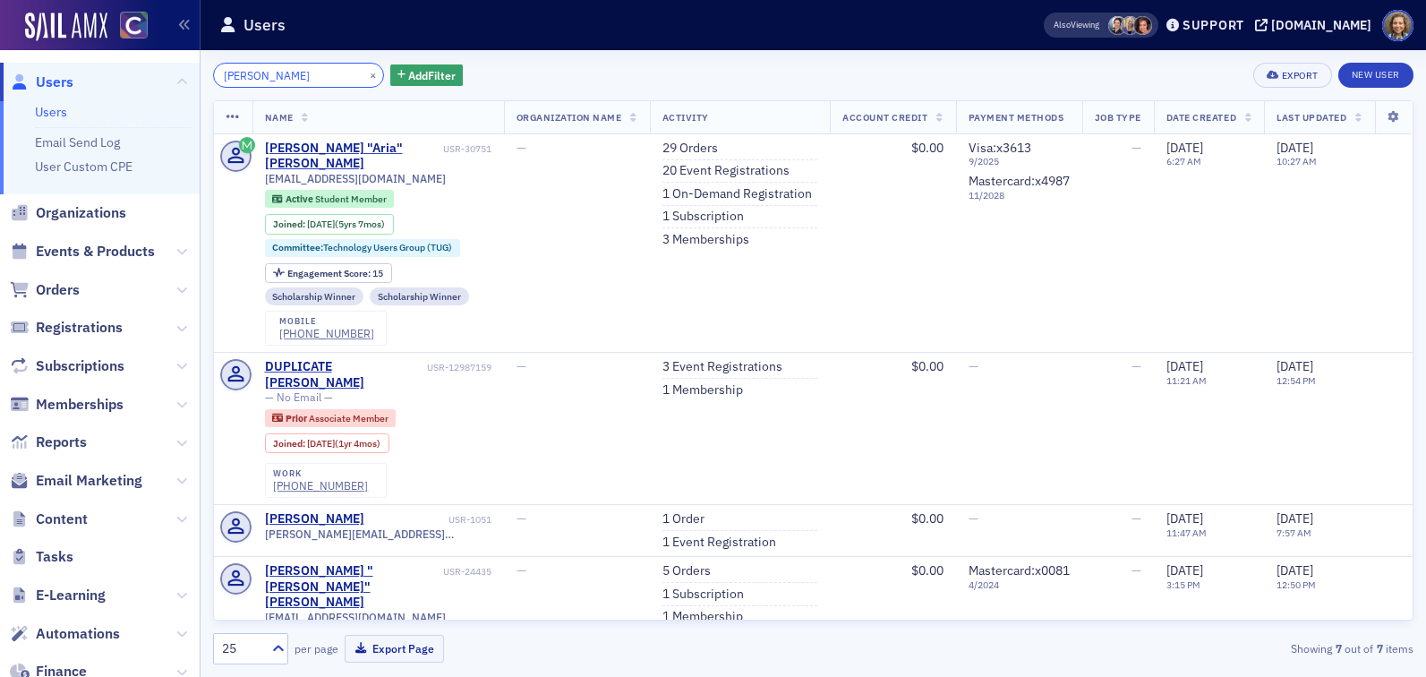
drag, startPoint x: 312, startPoint y: 77, endPoint x: 117, endPoint y: 60, distance: 195.9
click at [117, 61] on div "Users Users Email Send Log User Custom CPE Organizations Events & Products Orde…" at bounding box center [713, 338] width 1426 height 677
paste input "Dane Reece"
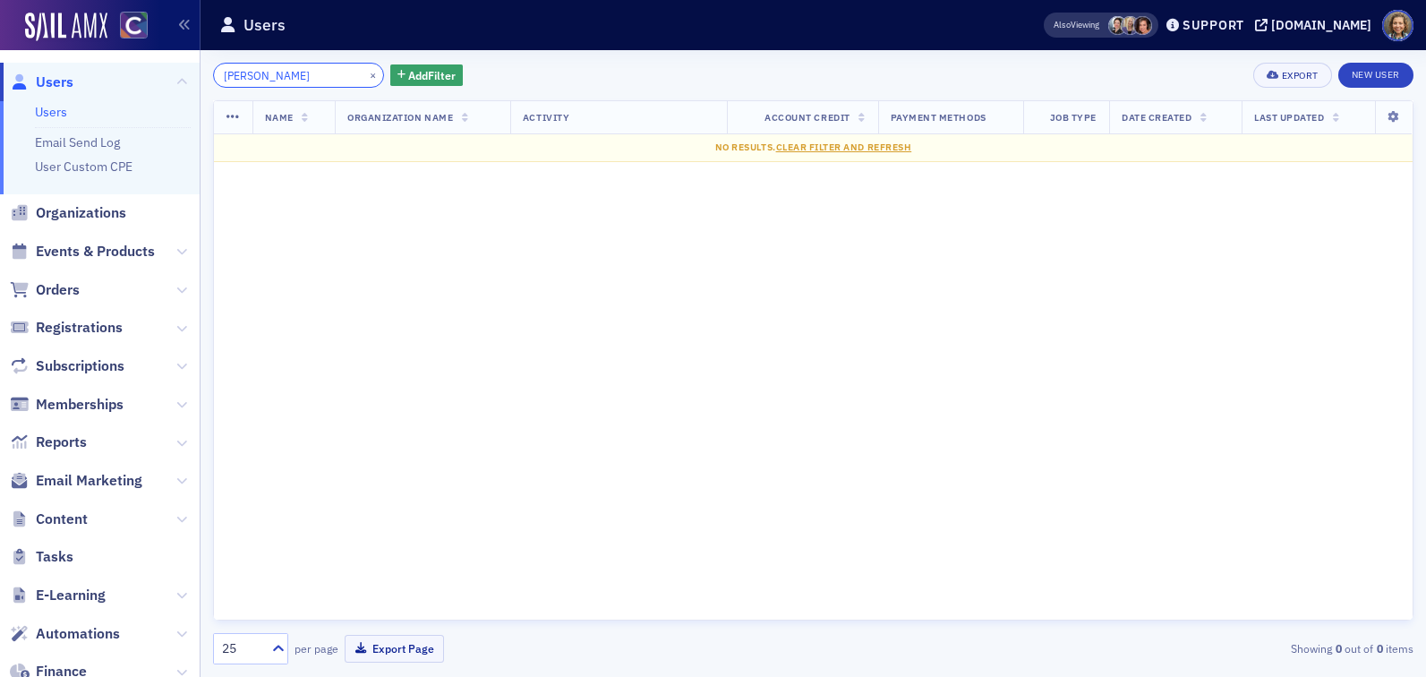
click at [252, 78] on input "Dane Reece" at bounding box center [298, 75] width 171 height 25
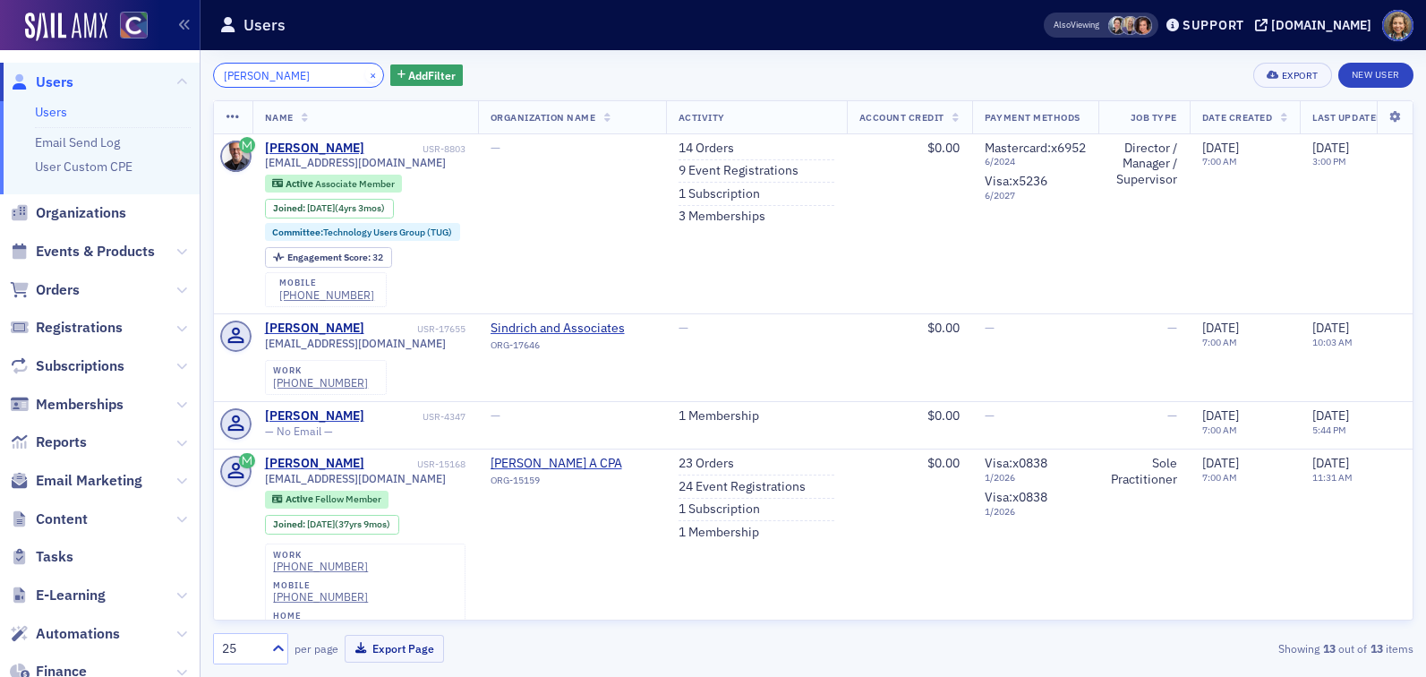
drag, startPoint x: 302, startPoint y: 67, endPoint x: 353, endPoint y: 74, distance: 51.5
click at [353, 74] on div "Dane Reece ×" at bounding box center [298, 75] width 171 height 25
paste input "Jennifer Yazzi"
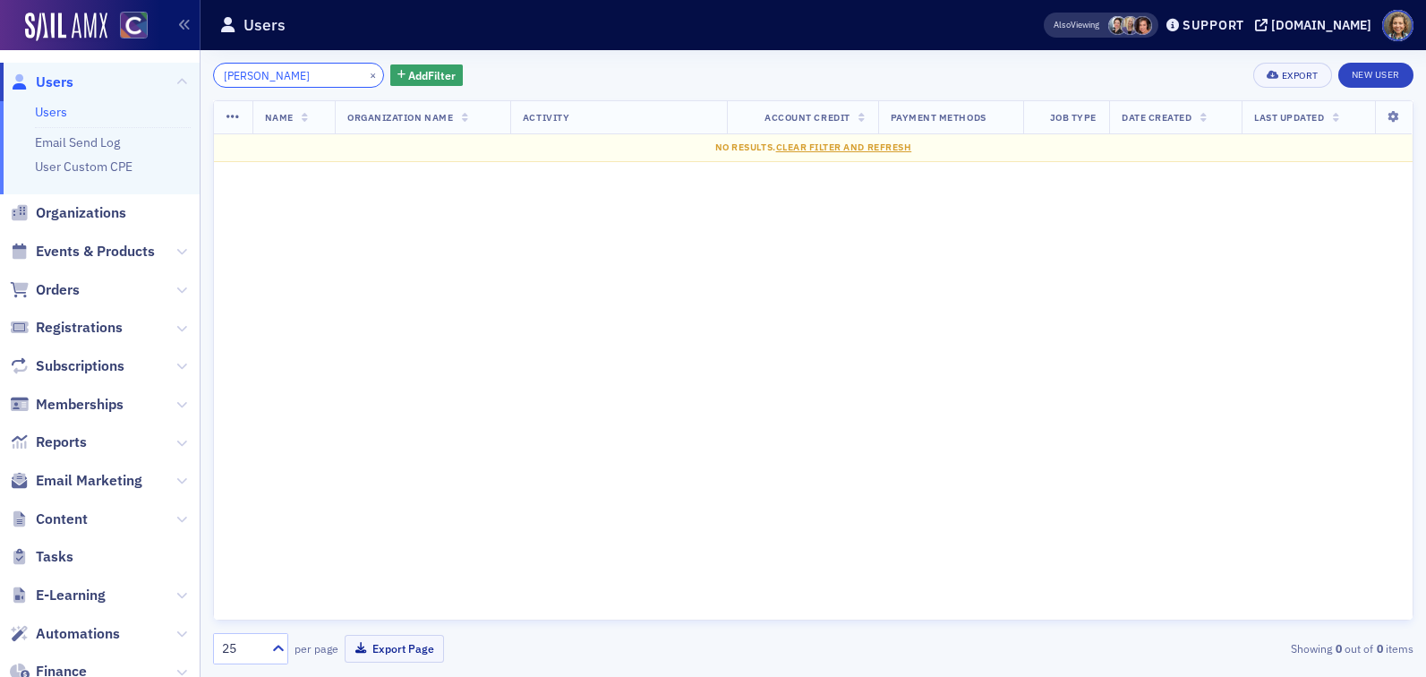
click at [274, 79] on input "Jennifer Yazzie" at bounding box center [298, 75] width 171 height 25
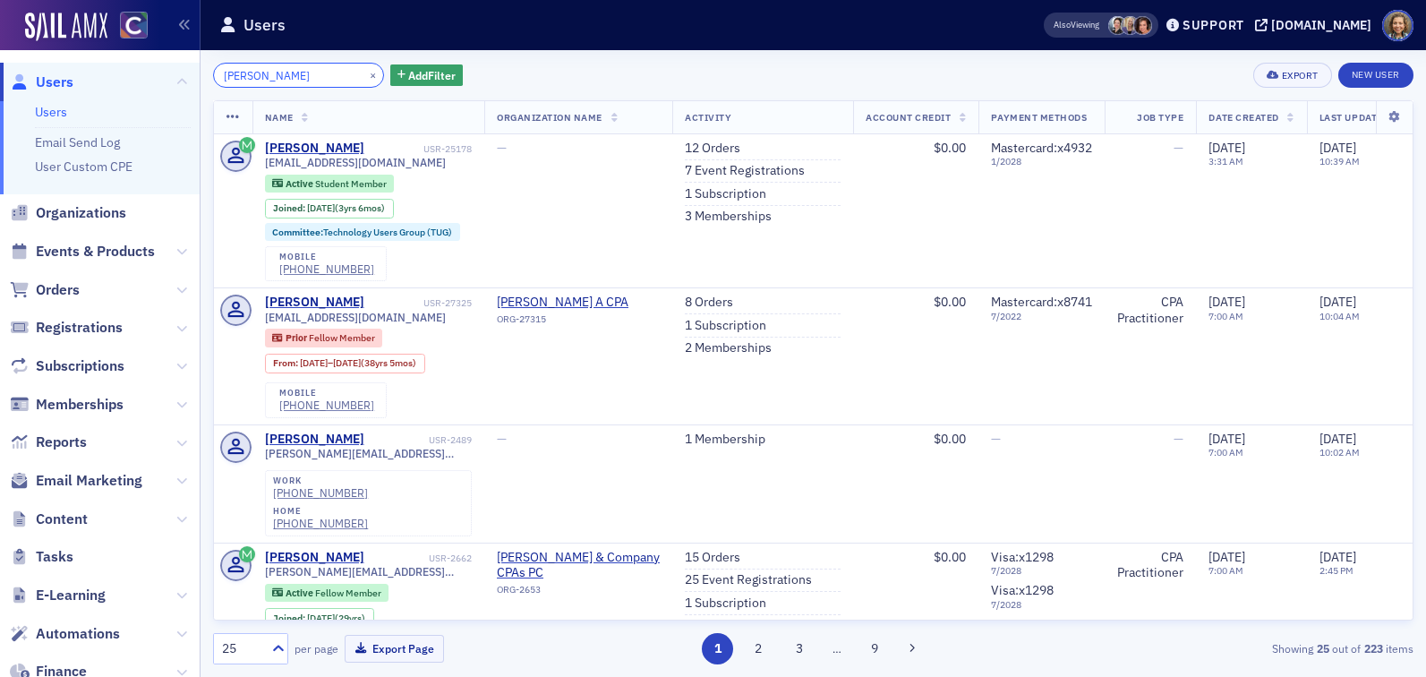
drag, startPoint x: 321, startPoint y: 77, endPoint x: 56, endPoint y: 64, distance: 265.3
click at [56, 68] on div "Users Users Email Send Log User Custom CPE Organizations Events & Products Orde…" at bounding box center [713, 338] width 1426 height 677
paste input "onathan Le"
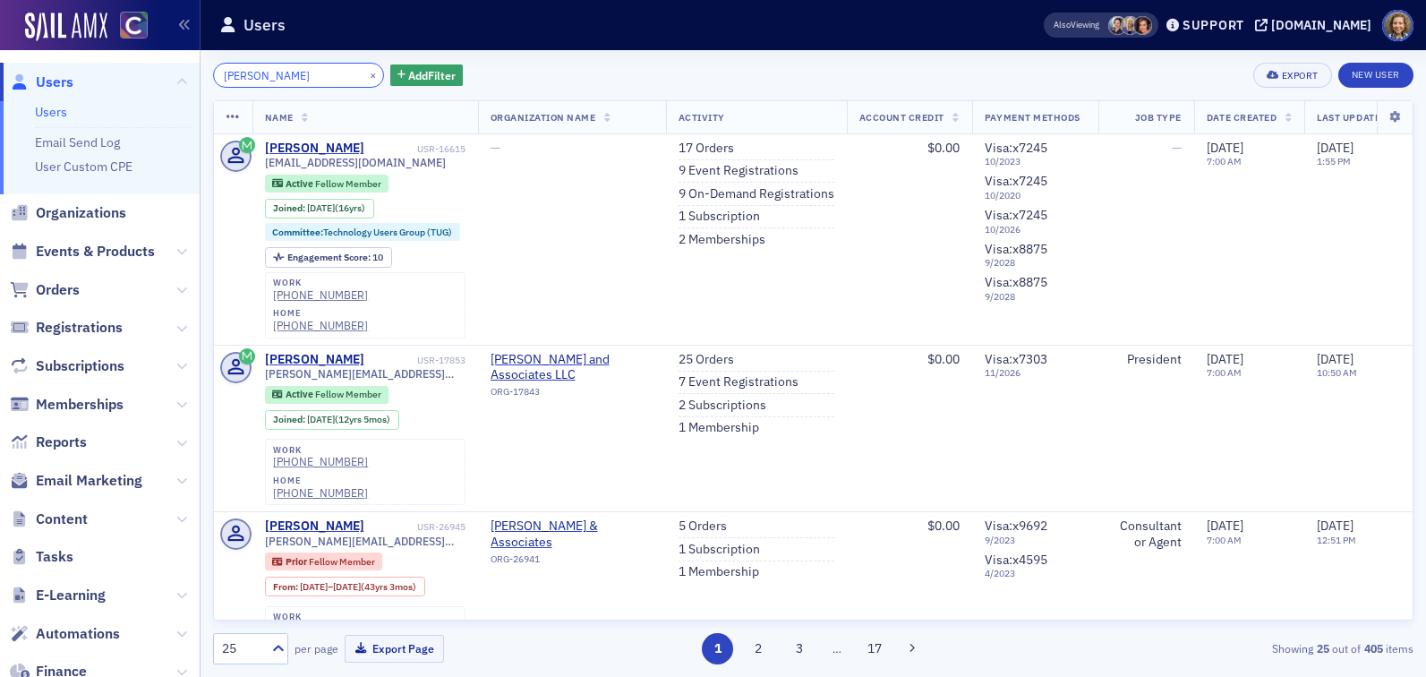
drag, startPoint x: 311, startPoint y: 71, endPoint x: 100, endPoint y: 66, distance: 210.4
click at [101, 66] on div "Users Users Email Send Log User Custom CPE Organizations Events & Products Orde…" at bounding box center [713, 338] width 1426 height 677
paste input "Lacey Blake-Lindh"
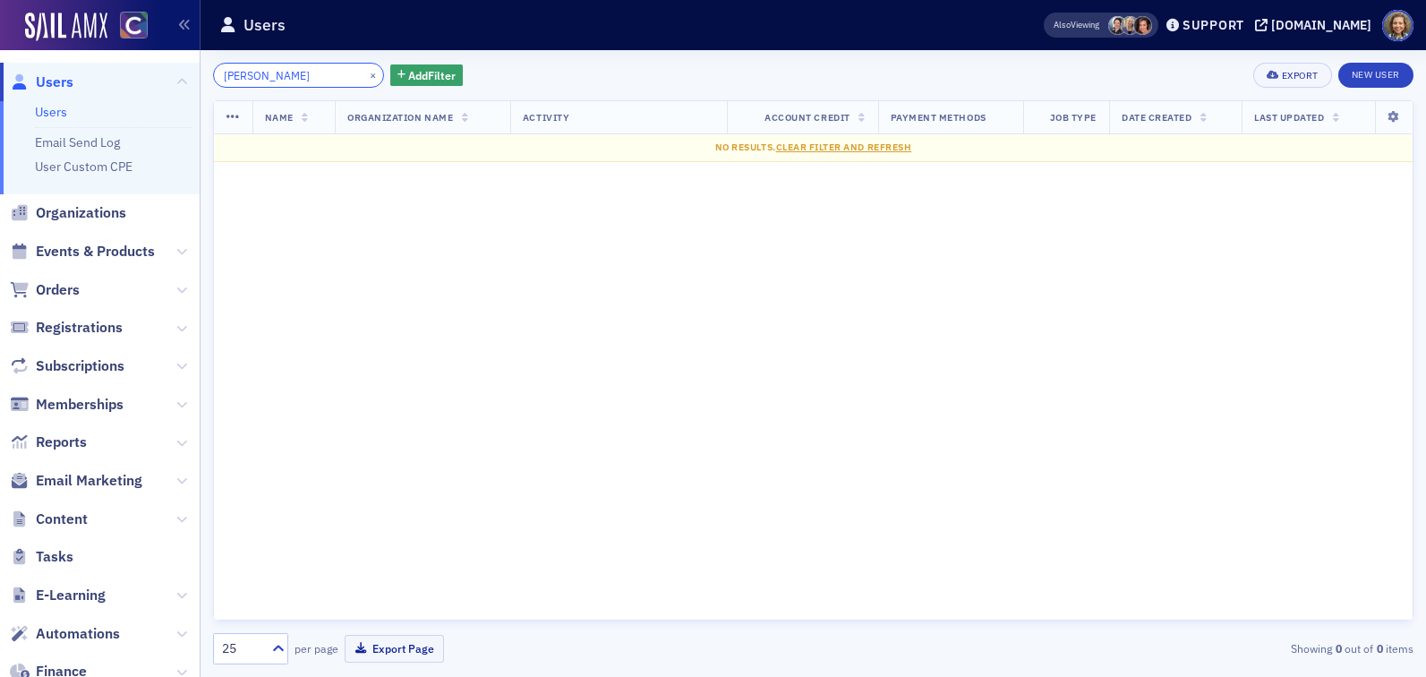
drag, startPoint x: 325, startPoint y: 74, endPoint x: 54, endPoint y: 63, distance: 271.5
click at [55, 64] on div "Users Users Email Send Log User Custom CPE Organizations Events & Products Orde…" at bounding box center [713, 338] width 1426 height 677
paste input "Robert Woodall"
click at [265, 77] on input "Robert Woodall" at bounding box center [298, 75] width 171 height 25
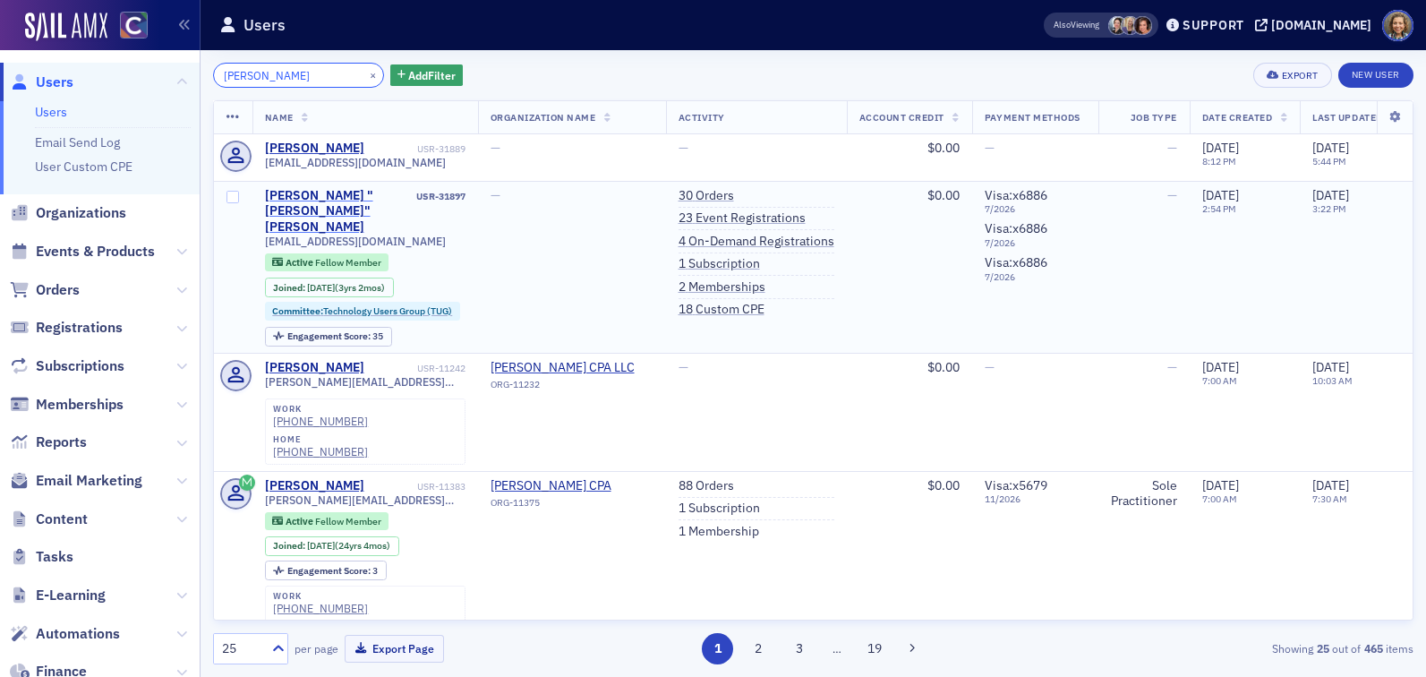
type input "Robert Woodall"
click at [354, 189] on div "Robert "Bob" Woodall" at bounding box center [339, 211] width 149 height 47
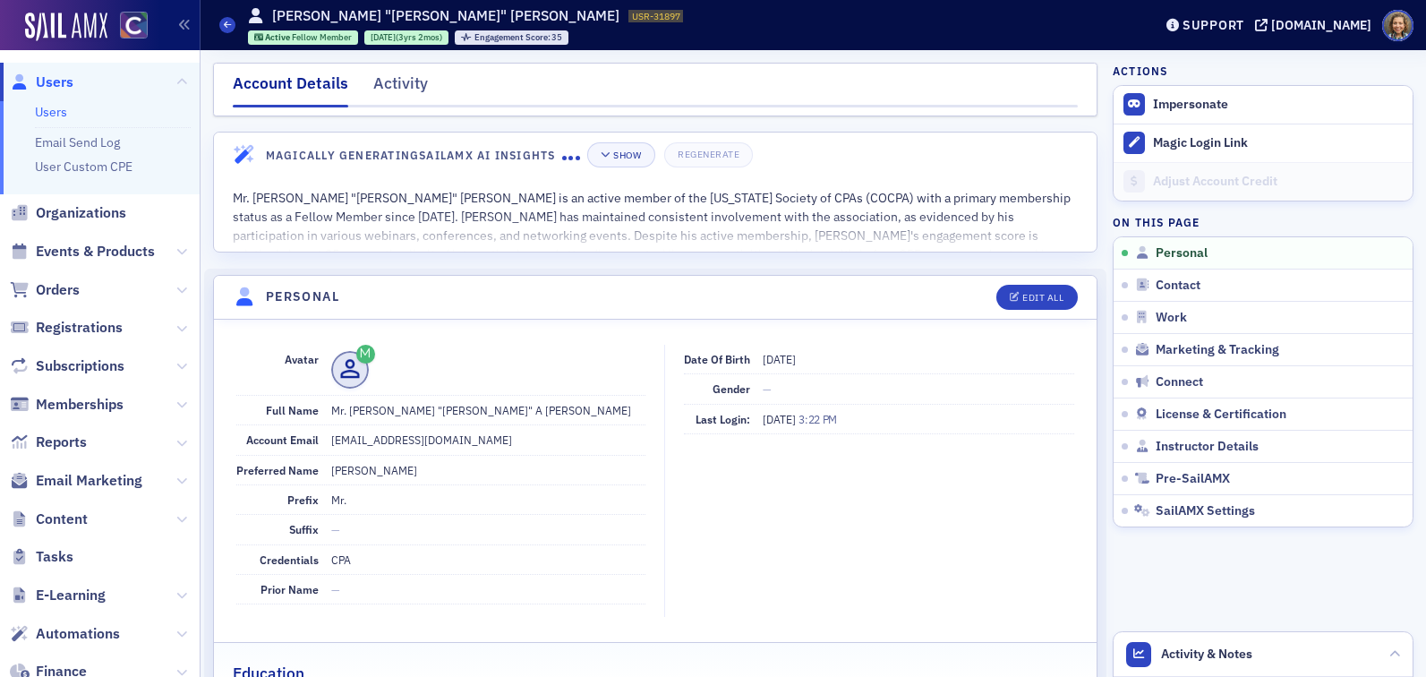
click at [55, 111] on link "Users" at bounding box center [51, 112] width 32 height 16
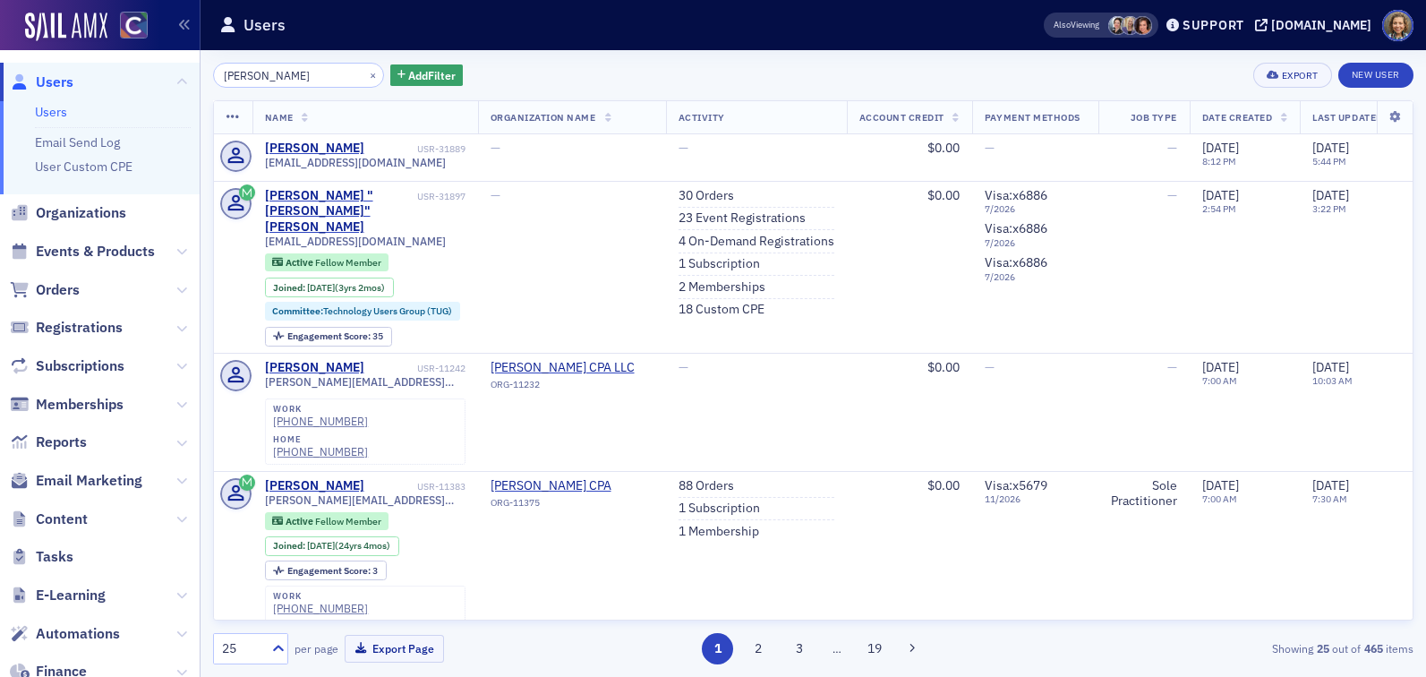
drag, startPoint x: 328, startPoint y: 71, endPoint x: 111, endPoint y: 54, distance: 217.3
click at [111, 54] on div "Users Users Email Send Log User Custom CPE Organizations Events & Products Orde…" at bounding box center [713, 338] width 1426 height 677
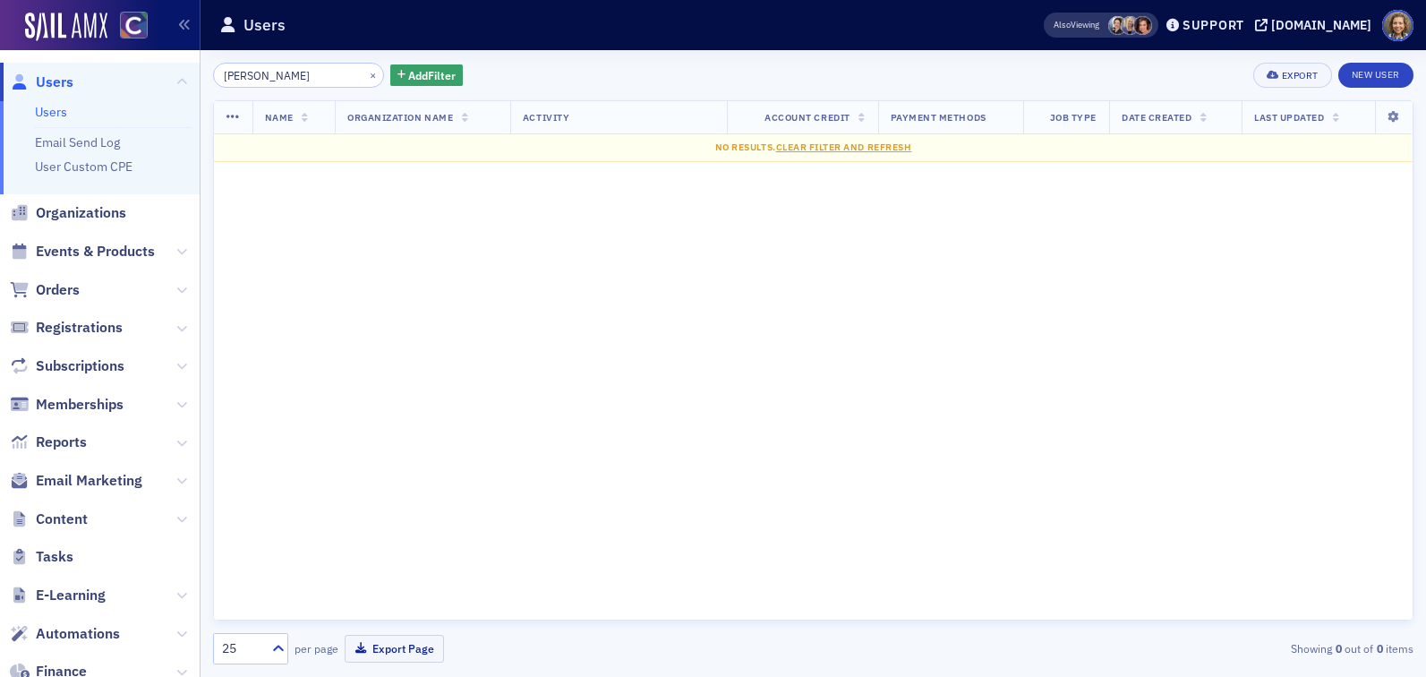
click at [255, 76] on input "Robin Lyons" at bounding box center [298, 75] width 171 height 25
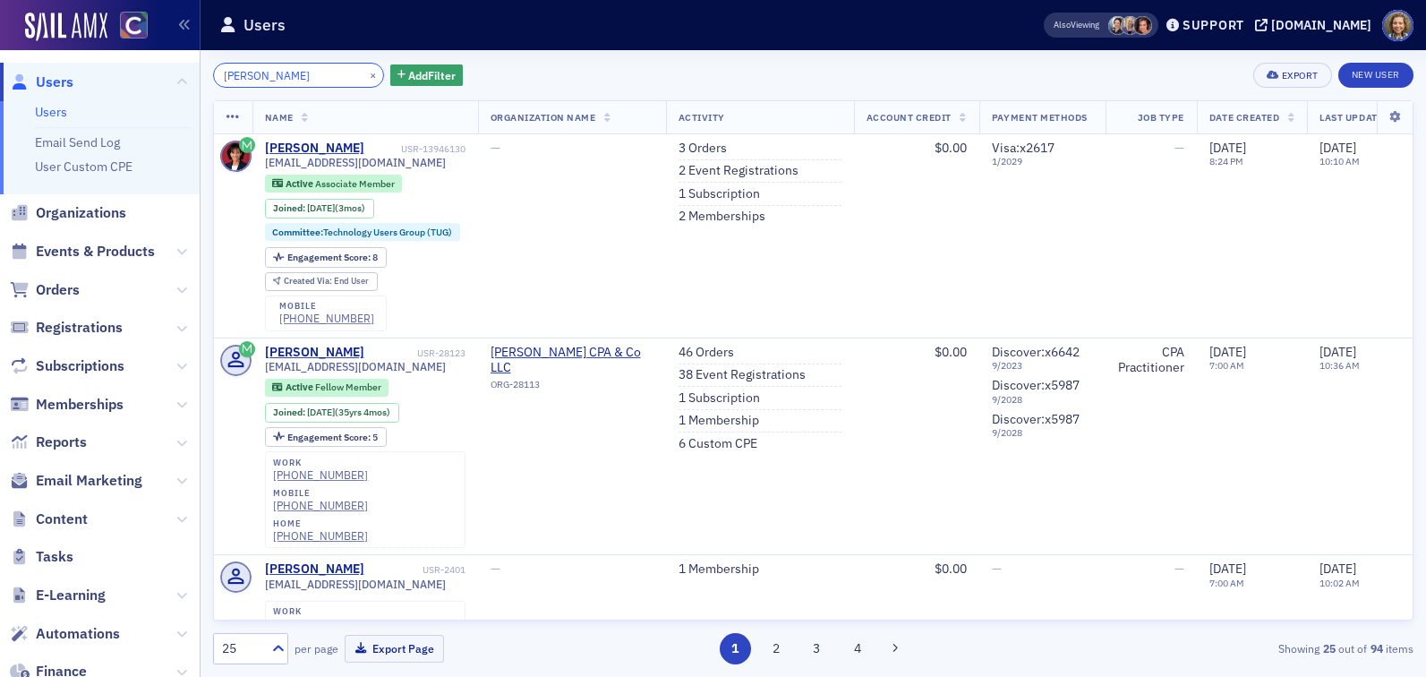
drag, startPoint x: 300, startPoint y: 78, endPoint x: 113, endPoint y: 66, distance: 187.5
click at [115, 68] on div "Users Users Email Send Log User Custom CPE Organizations Events & Products Orde…" at bounding box center [713, 338] width 1426 height 677
paste input "Shannon Currier"
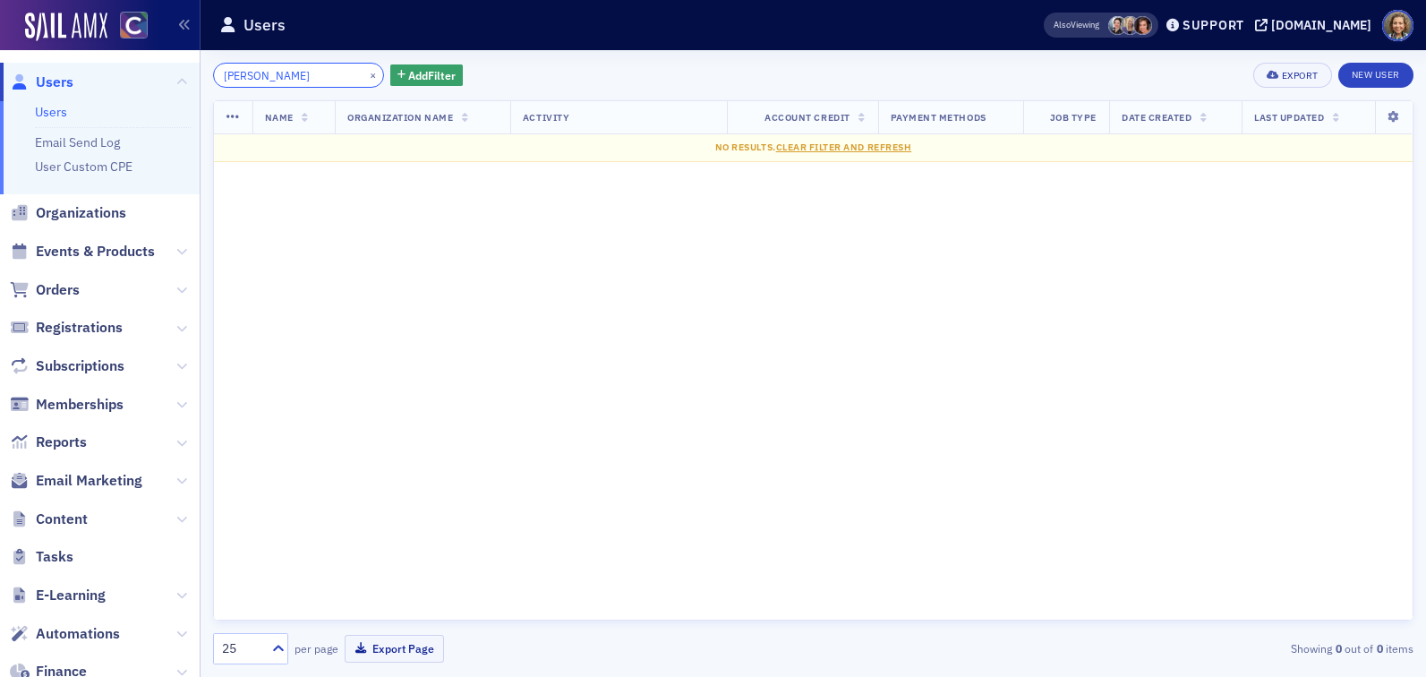
click at [277, 78] on input "Shannon Currier" at bounding box center [298, 75] width 171 height 25
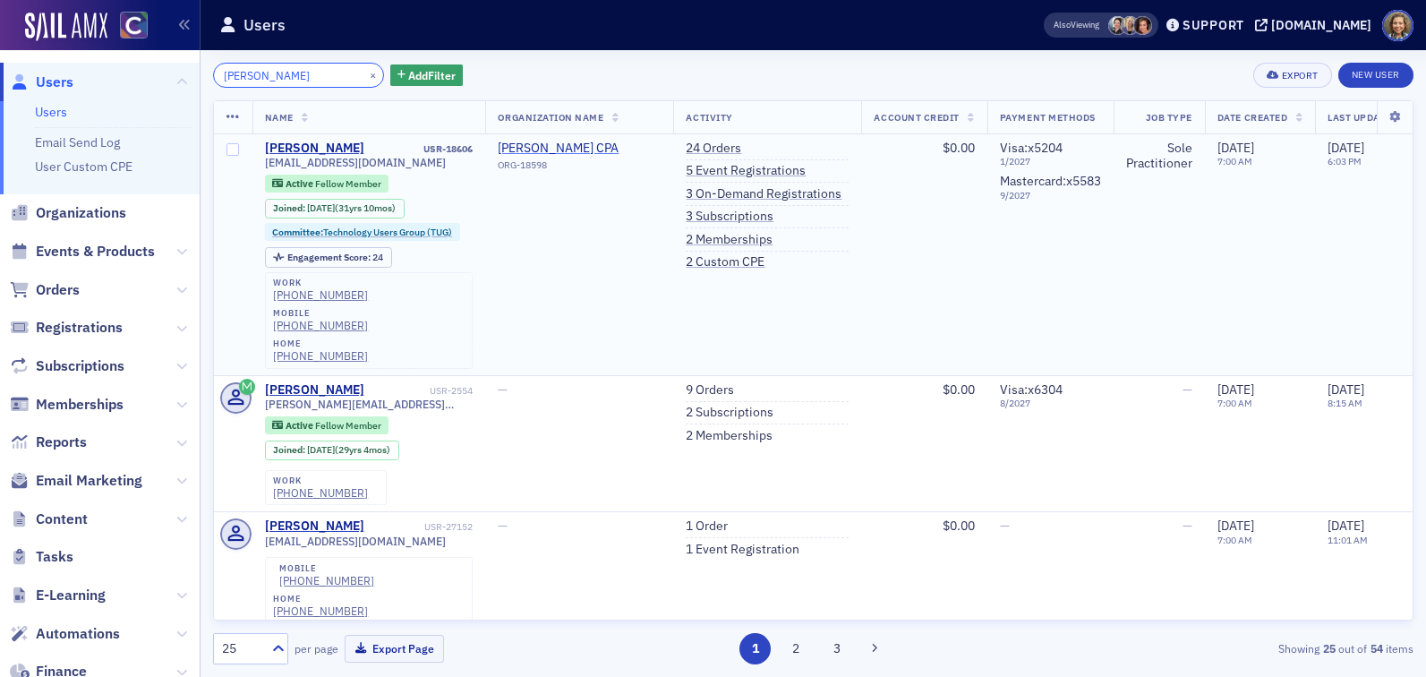
type input "Shannon Currier"
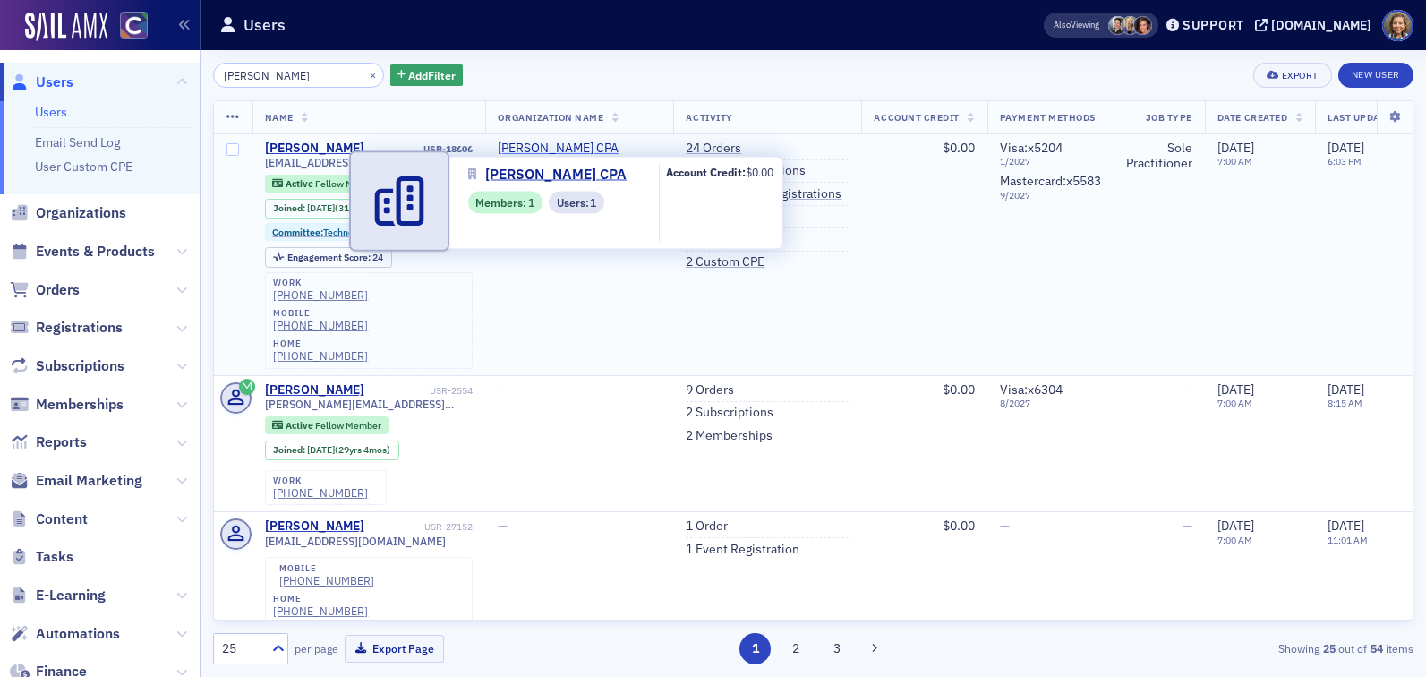
click at [594, 145] on span "Shannon L Currier CPA" at bounding box center [579, 149] width 163 height 16
select select "US"
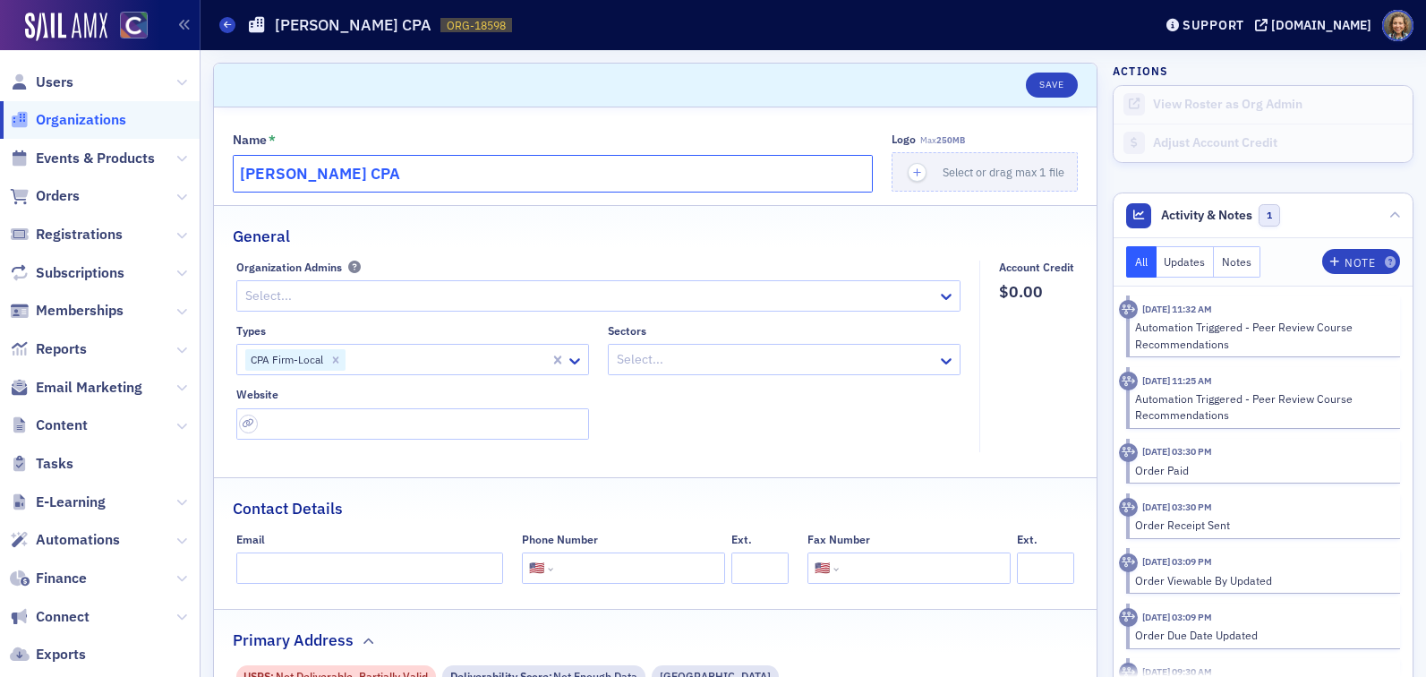
drag, startPoint x: 489, startPoint y: 173, endPoint x: 102, endPoint y: 169, distance: 386.7
click at [102, 169] on div "Users Organizations Events & Products Orders Registrations Subscriptions Member…" at bounding box center [713, 338] width 1426 height 677
click at [60, 75] on span "Users" at bounding box center [55, 83] width 38 height 20
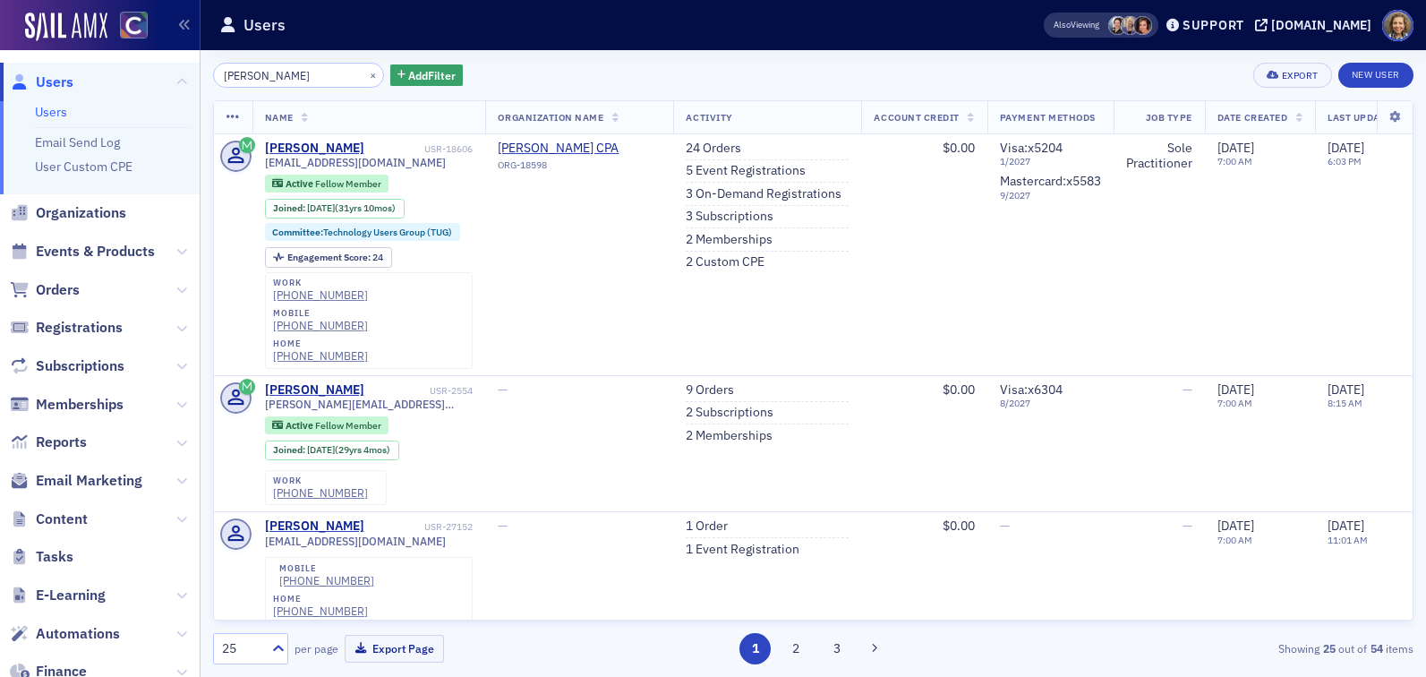
drag, startPoint x: 325, startPoint y: 85, endPoint x: 169, endPoint y: 56, distance: 158.5
click at [170, 56] on div "Users Users Email Send Log User Custom CPE Organizations Events & Products Orde…" at bounding box center [713, 338] width 1426 height 677
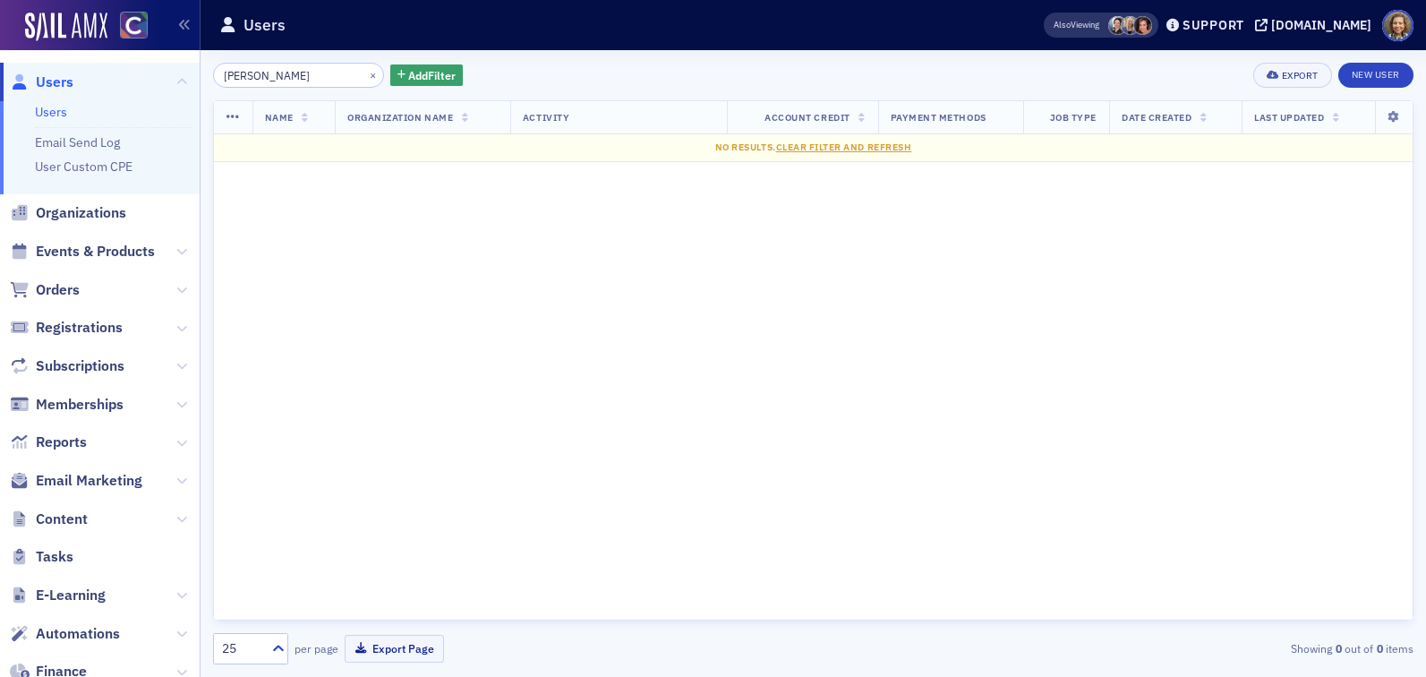
click at [254, 73] on input "Terry Faulkner" at bounding box center [298, 75] width 171 height 25
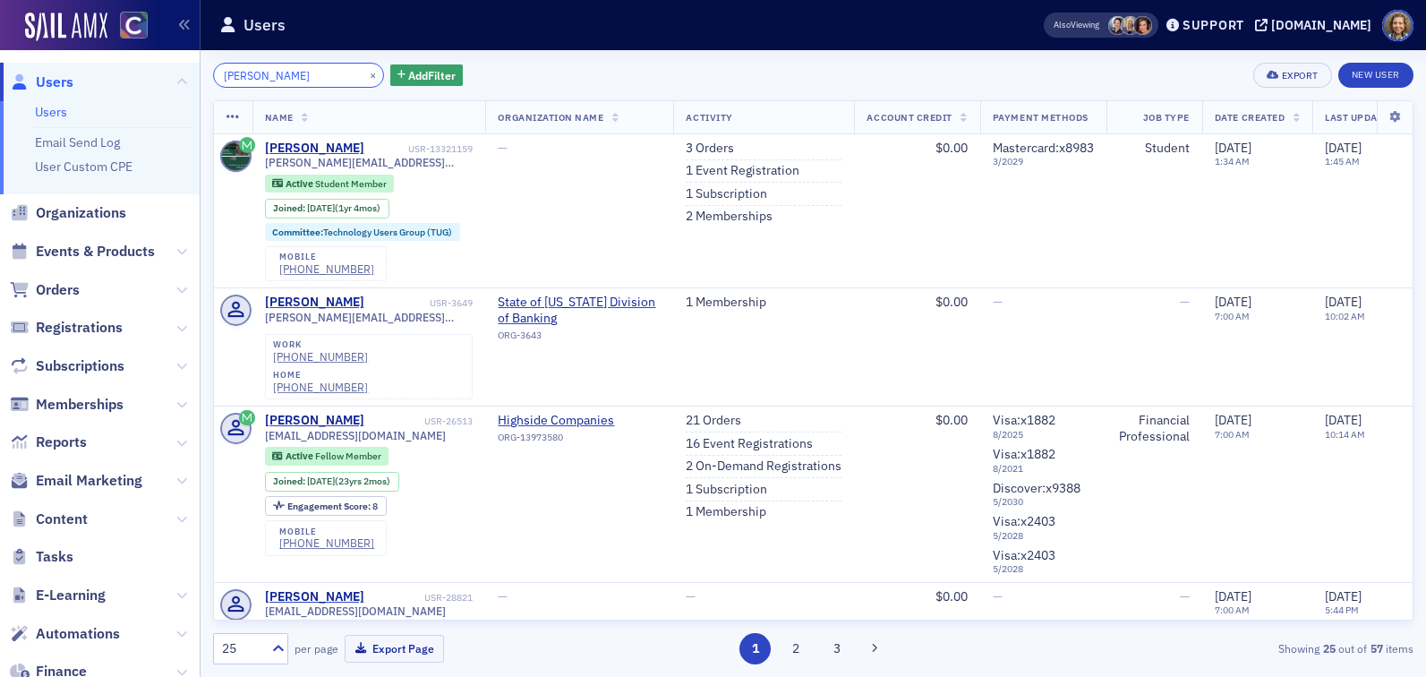
drag, startPoint x: 318, startPoint y: 77, endPoint x: 87, endPoint y: 51, distance: 232.4
click at [87, 51] on div "Users Users Email Send Log User Custom CPE Organizations Events & Products Orde…" at bounding box center [713, 338] width 1426 height 677
paste input "Victoria Gheorghe"
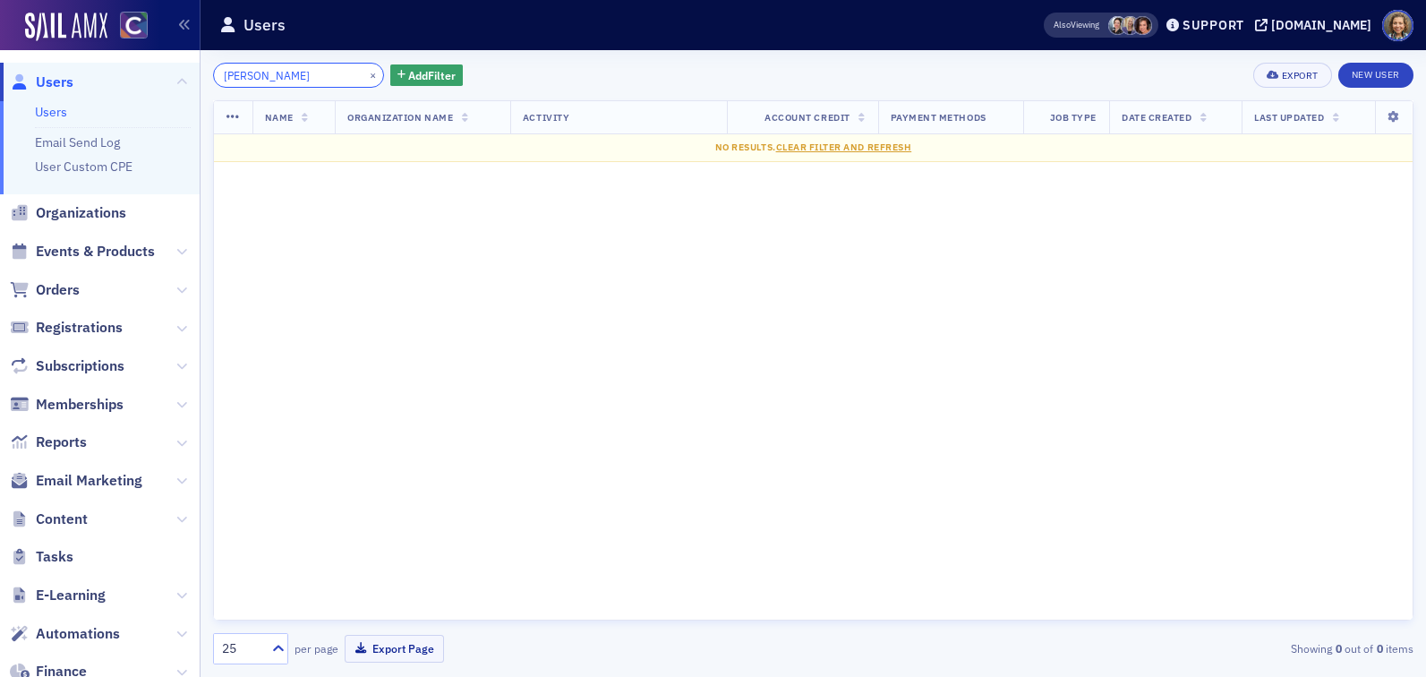
click at [266, 71] on input "Victoria Gheorghe" at bounding box center [298, 75] width 171 height 25
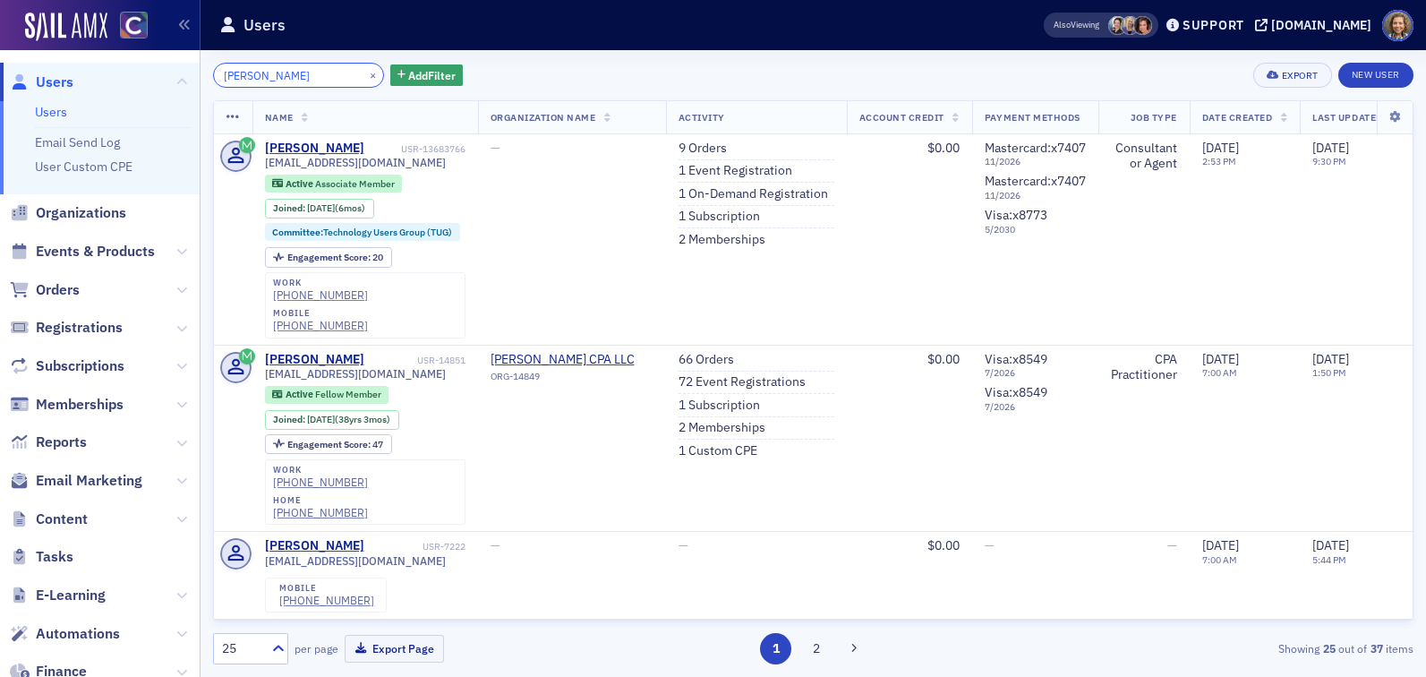
type input "Victoria Gheorghe"
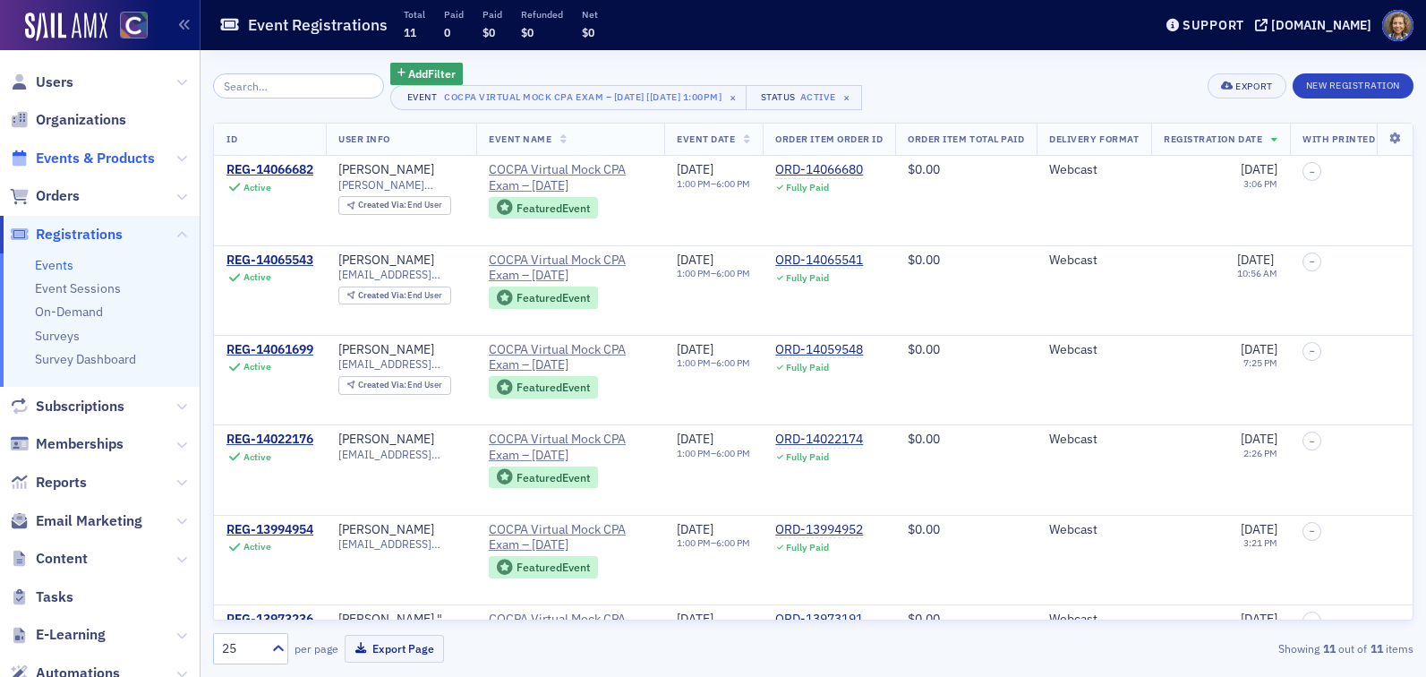
click at [60, 156] on span "Events & Products" at bounding box center [95, 159] width 119 height 20
click at [291, 81] on input "search" at bounding box center [298, 85] width 171 height 25
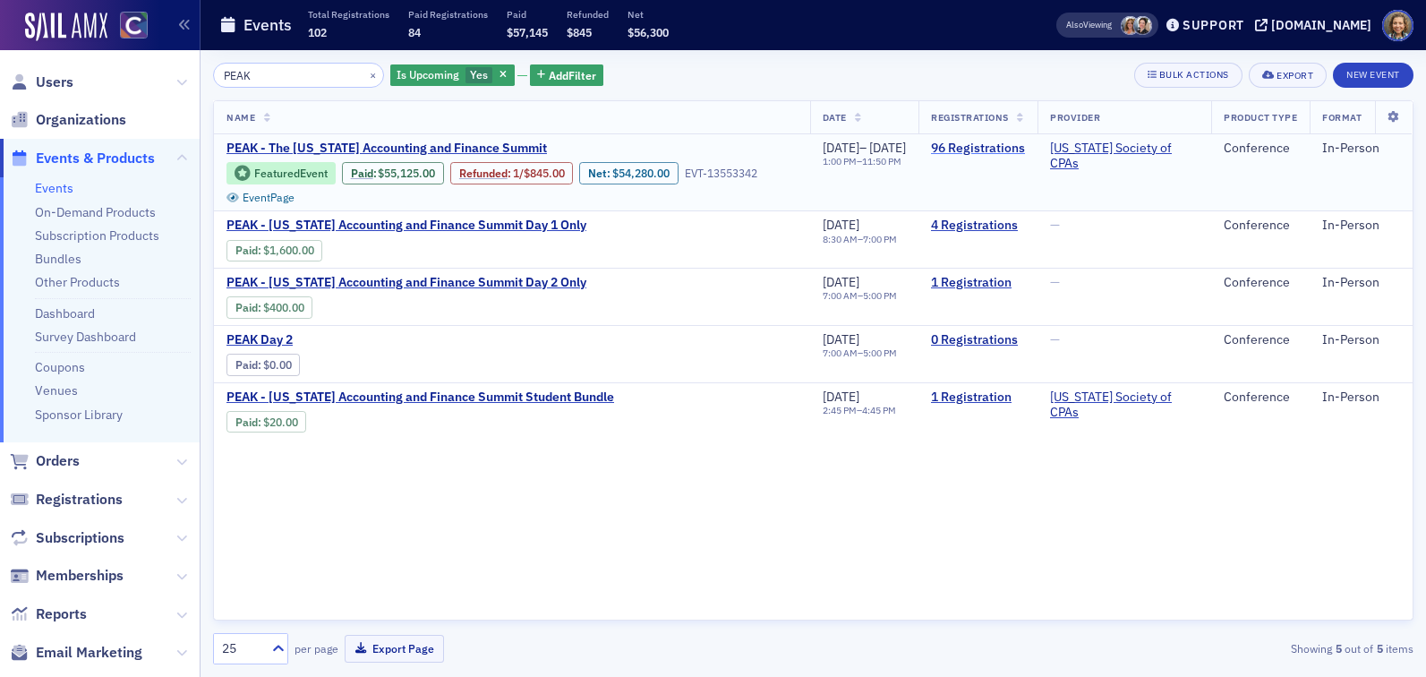
type input "PEAK"
click at [1002, 145] on link "96 Registrations" at bounding box center [978, 149] width 94 height 16
